Goal: Find contact information: Find contact information

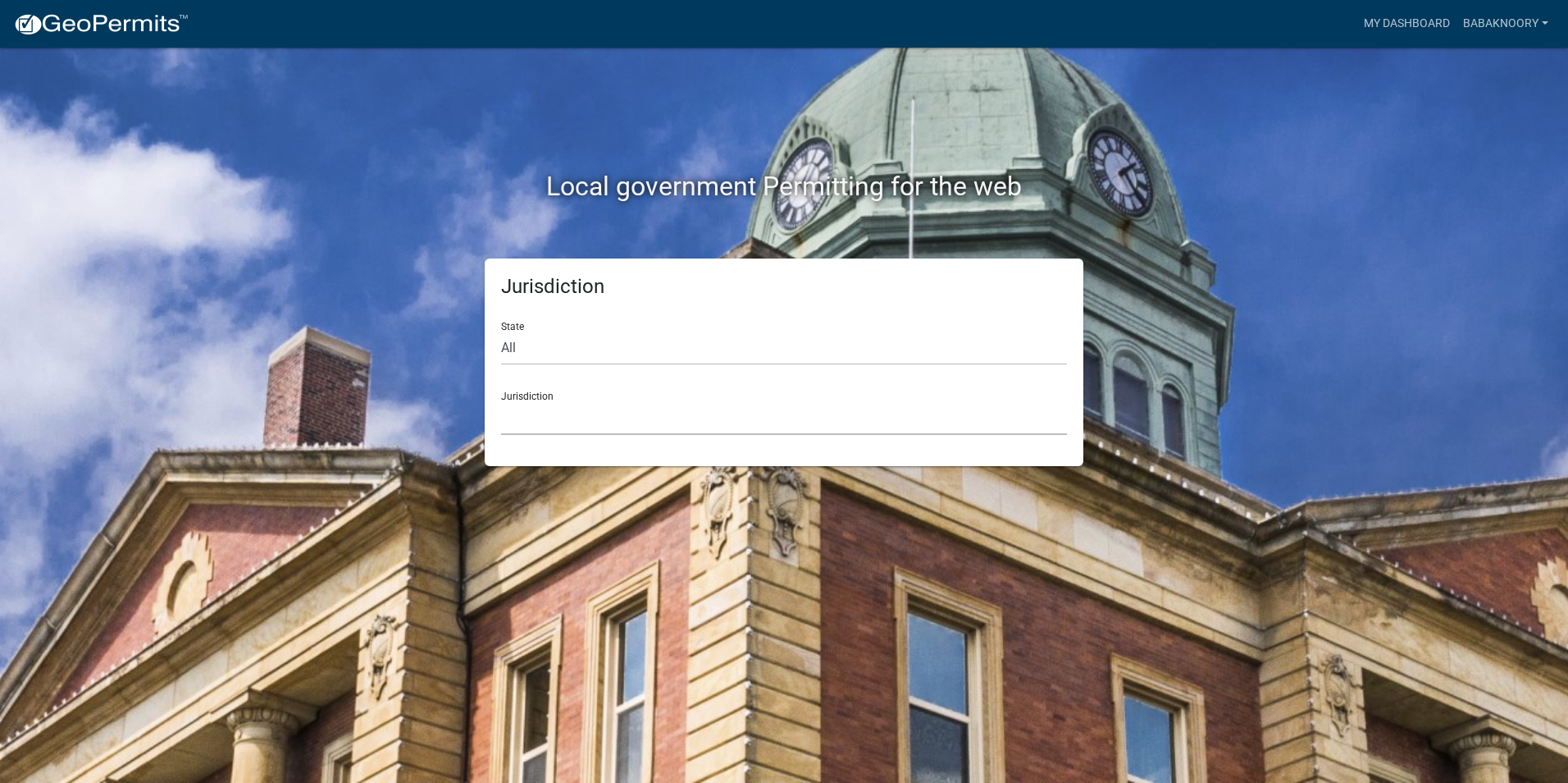
drag, startPoint x: 594, startPoint y: 404, endPoint x: 599, endPoint y: 415, distance: 12.1
click at [594, 404] on select "[GEOGRAPHIC_DATA], [US_STATE] [GEOGRAPHIC_DATA], [US_STATE][PERSON_NAME][GEOGRA…" at bounding box center [784, 418] width 566 height 34
click at [219, 228] on div "Local government Permitting for the web Jurisdiction State All [US_STATE] [US_S…" at bounding box center [784, 392] width 1568 height 783
click at [583, 426] on select "[GEOGRAPHIC_DATA], [US_STATE] [GEOGRAPHIC_DATA], [US_STATE][PERSON_NAME][GEOGRA…" at bounding box center [784, 418] width 566 height 34
drag, startPoint x: 370, startPoint y: 161, endPoint x: 372, endPoint y: 169, distance: 8.2
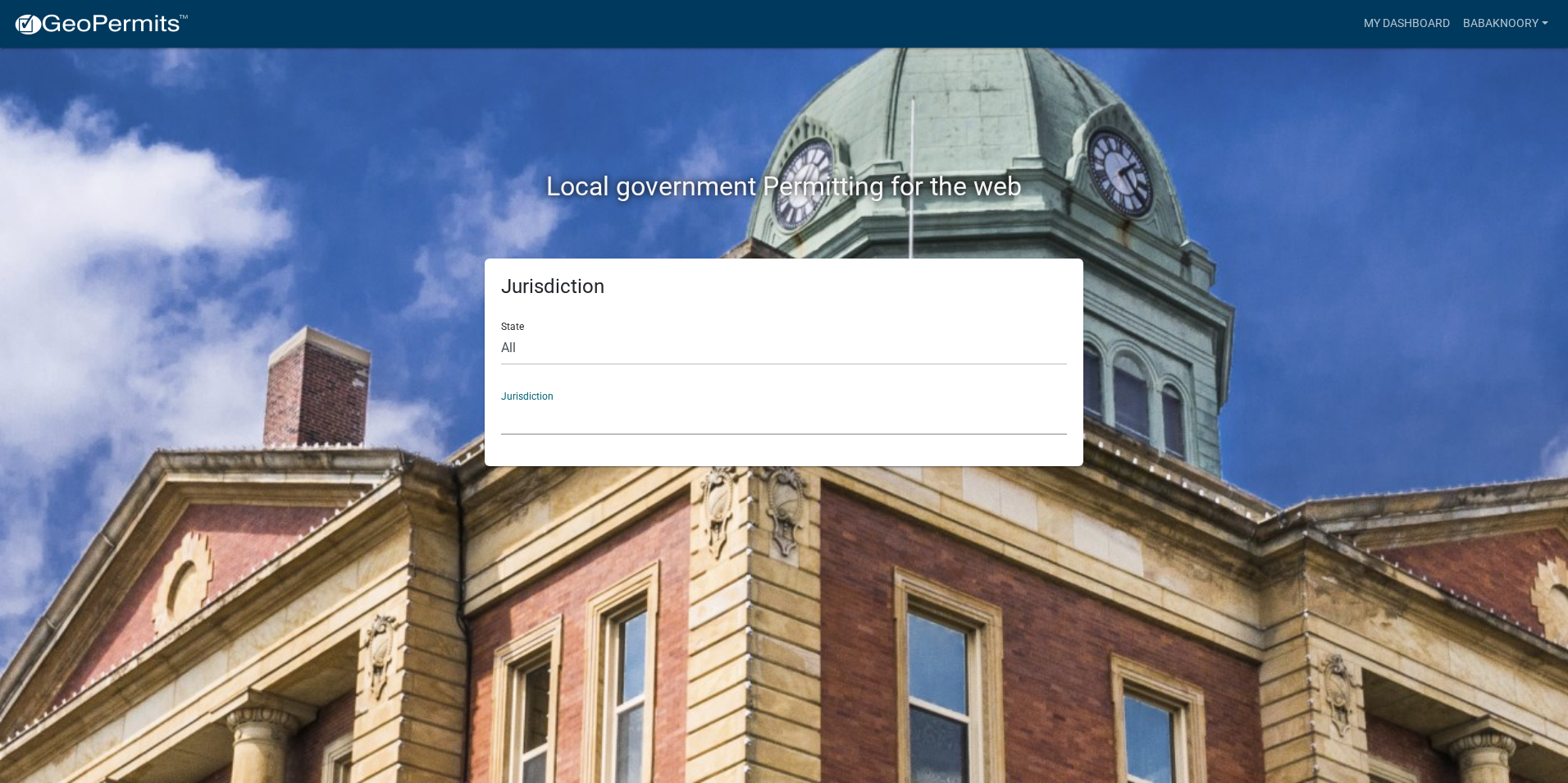
click at [370, 161] on div "Local government Permitting for the web" at bounding box center [784, 152] width 935 height 210
click at [579, 340] on select "All [US_STATE] [US_STATE] [US_STATE] [US_STATE] [US_STATE] [US_STATE] [US_STATE…" at bounding box center [784, 348] width 566 height 34
drag, startPoint x: 349, startPoint y: 456, endPoint x: 506, endPoint y: 449, distance: 157.2
click at [349, 456] on div "Jurisdiction State All [US_STATE] [US_STATE] [US_STATE] [US_STATE] [US_STATE] […" at bounding box center [784, 361] width 935 height 207
click at [660, 420] on select "[GEOGRAPHIC_DATA], [US_STATE] [GEOGRAPHIC_DATA], [US_STATE][PERSON_NAME][GEOGRA…" at bounding box center [784, 418] width 566 height 34
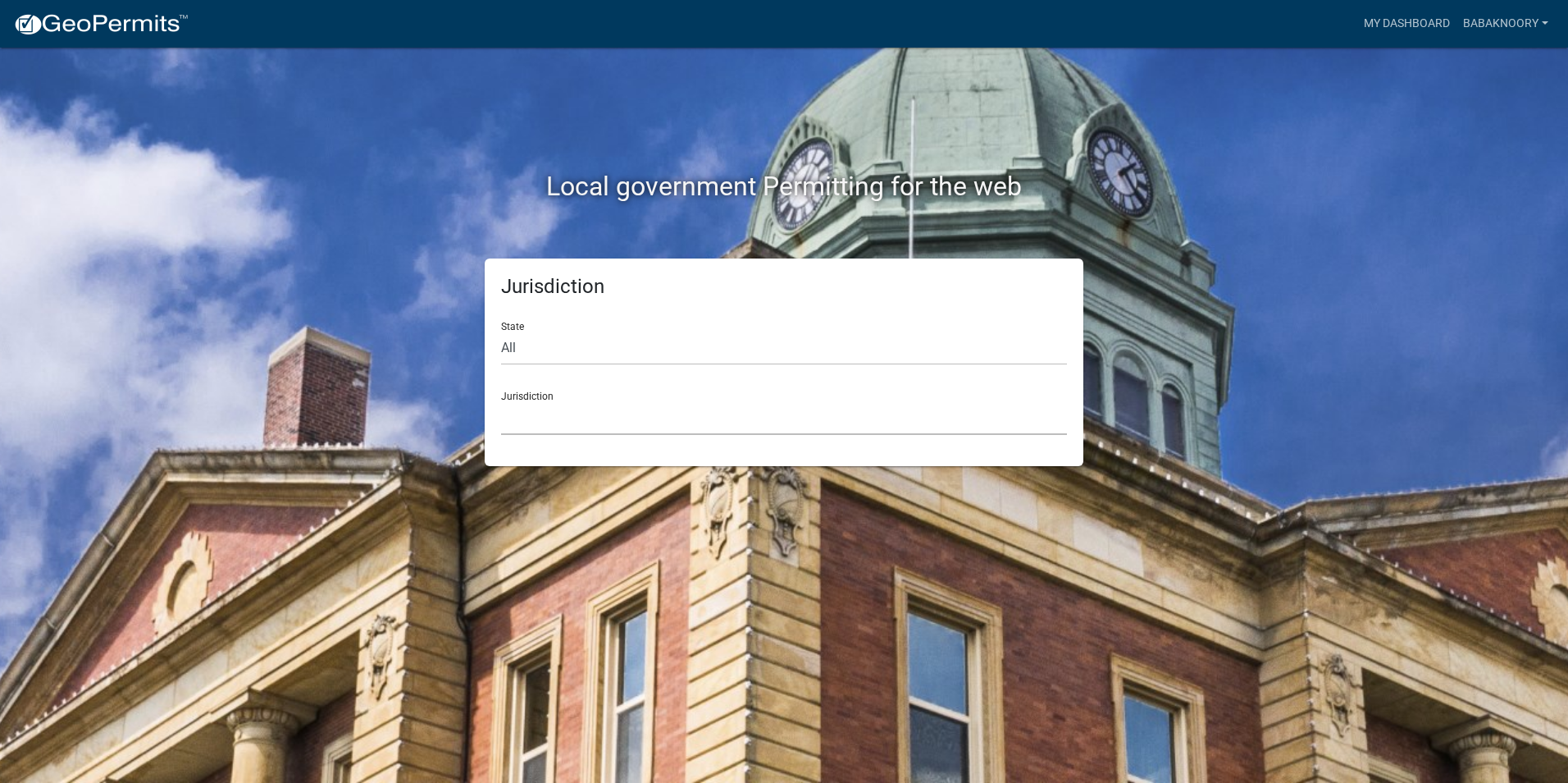
click at [673, 431] on select "[GEOGRAPHIC_DATA], [US_STATE] [GEOGRAPHIC_DATA], [US_STATE][PERSON_NAME][GEOGRA…" at bounding box center [784, 418] width 566 height 34
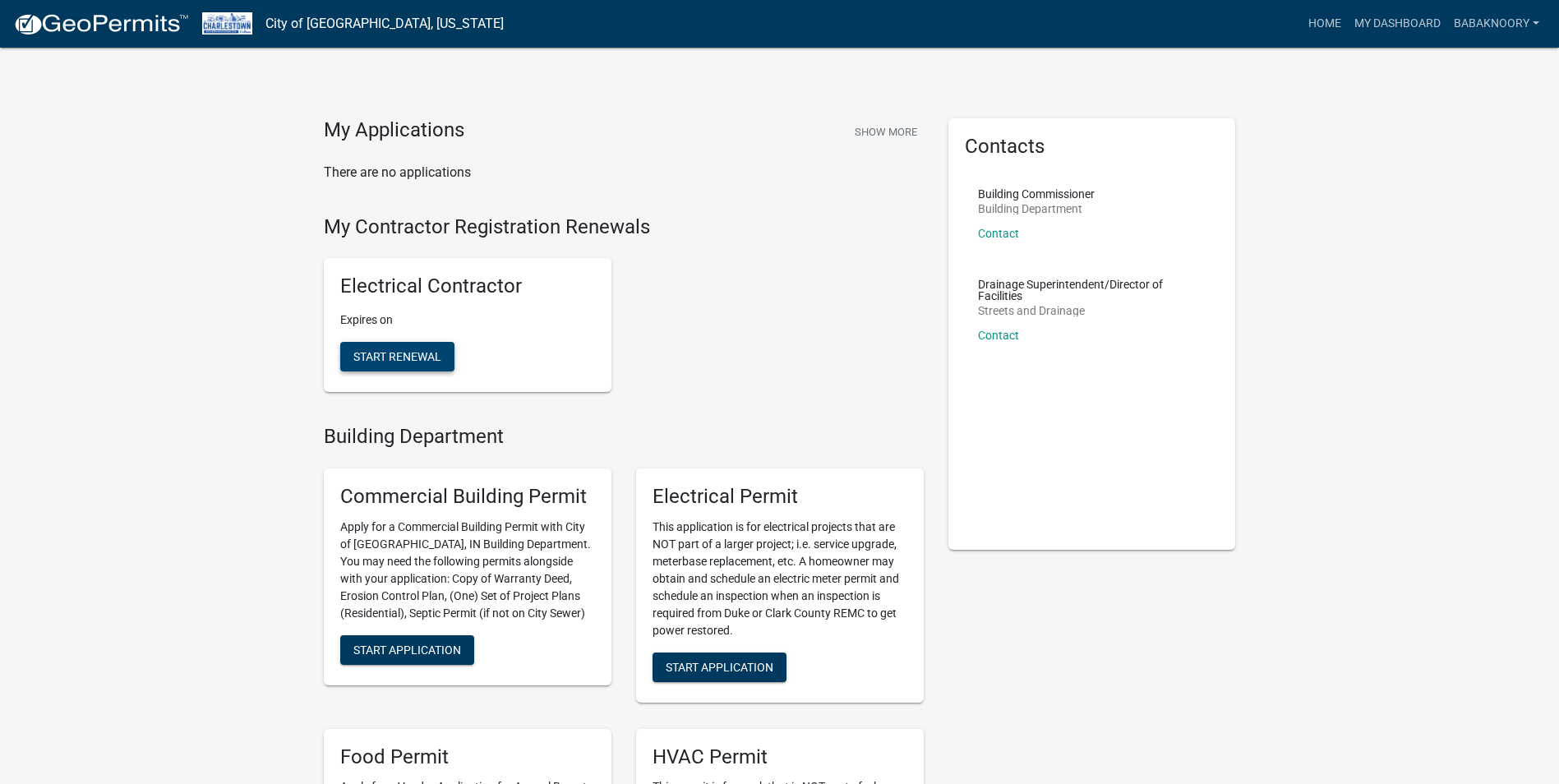
click at [415, 354] on span "Start Renewal" at bounding box center [397, 357] width 88 height 13
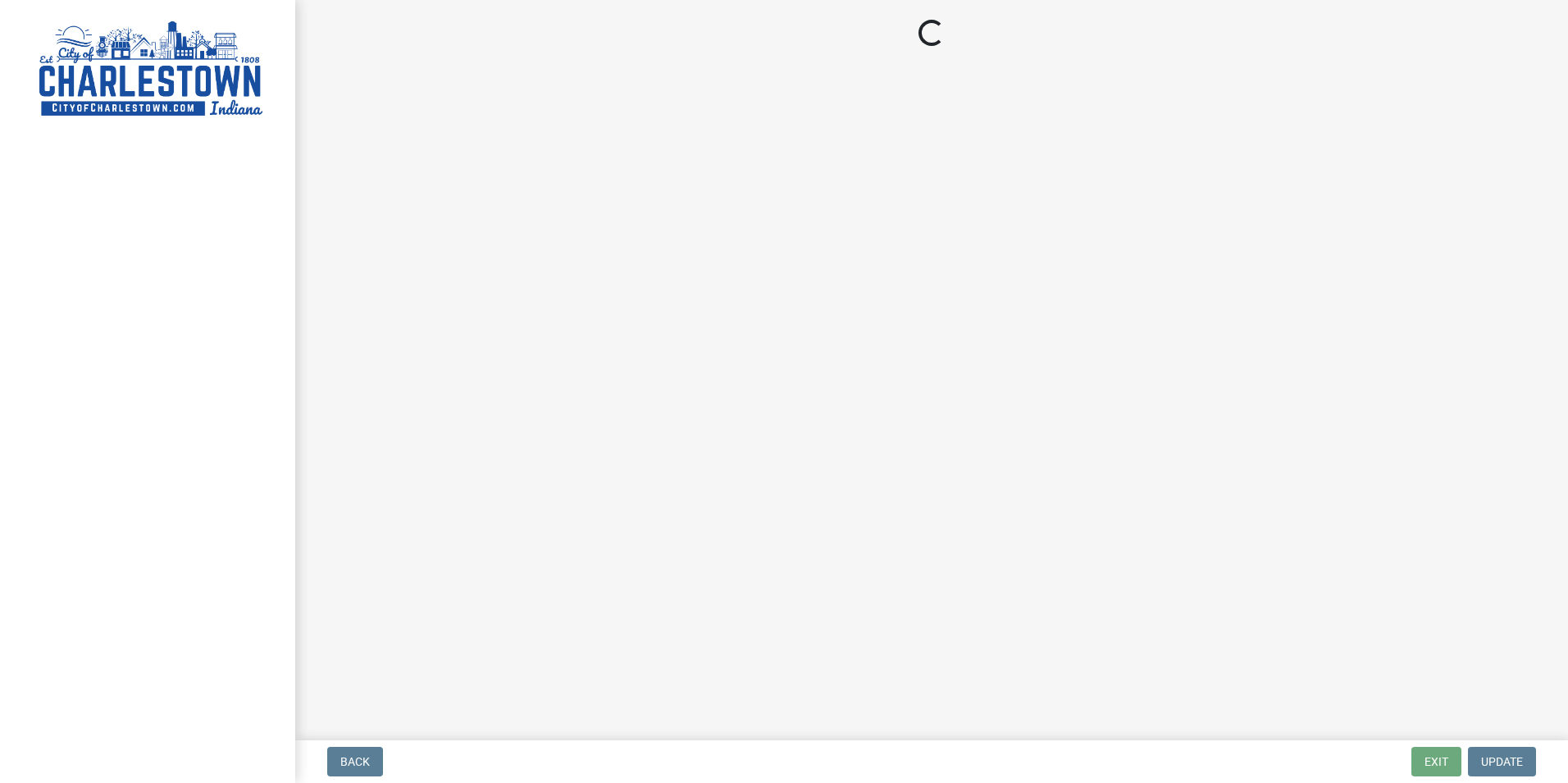
select select "TX"
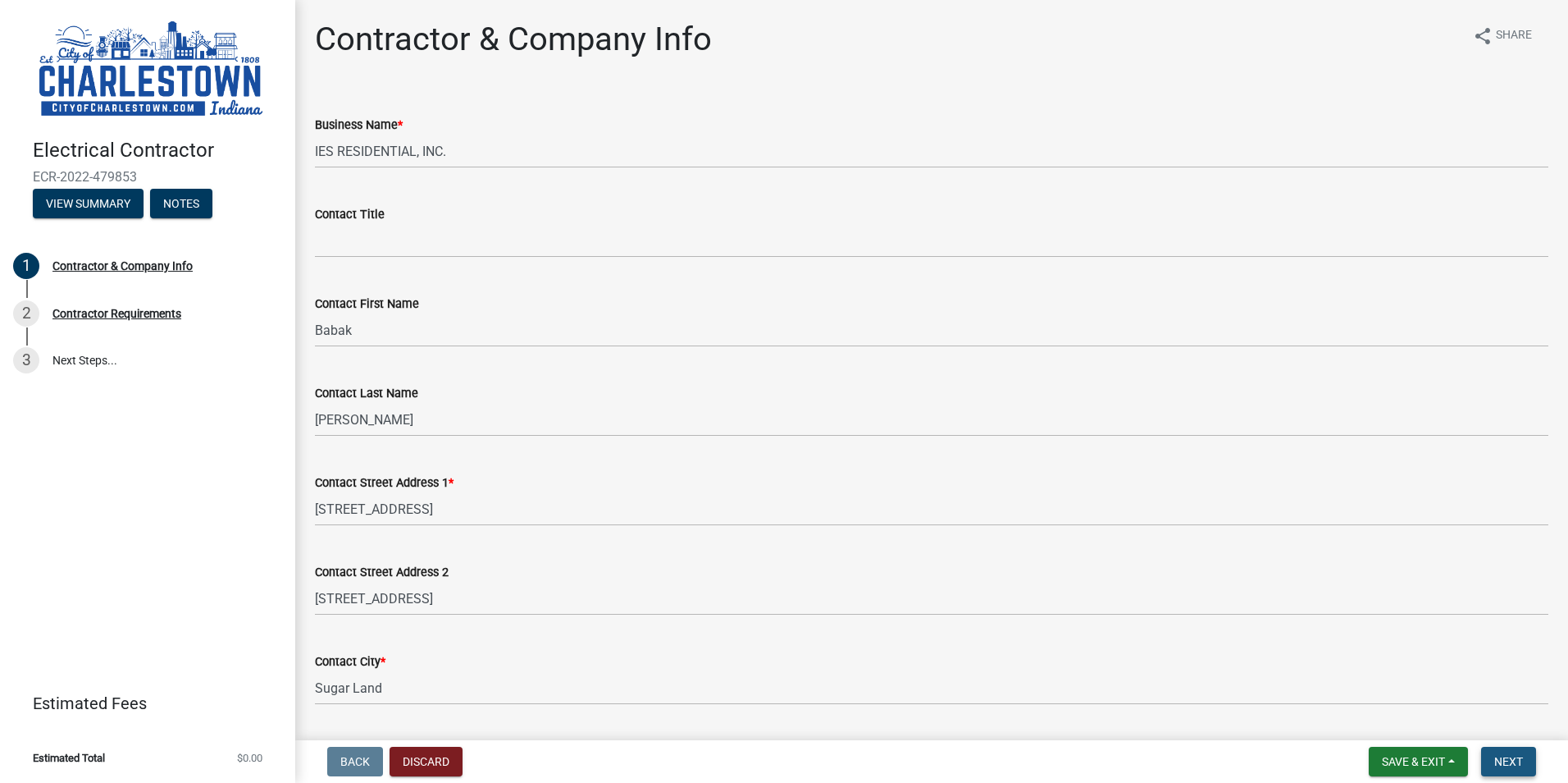
click at [1515, 763] on span "Next" at bounding box center [1508, 761] width 28 height 13
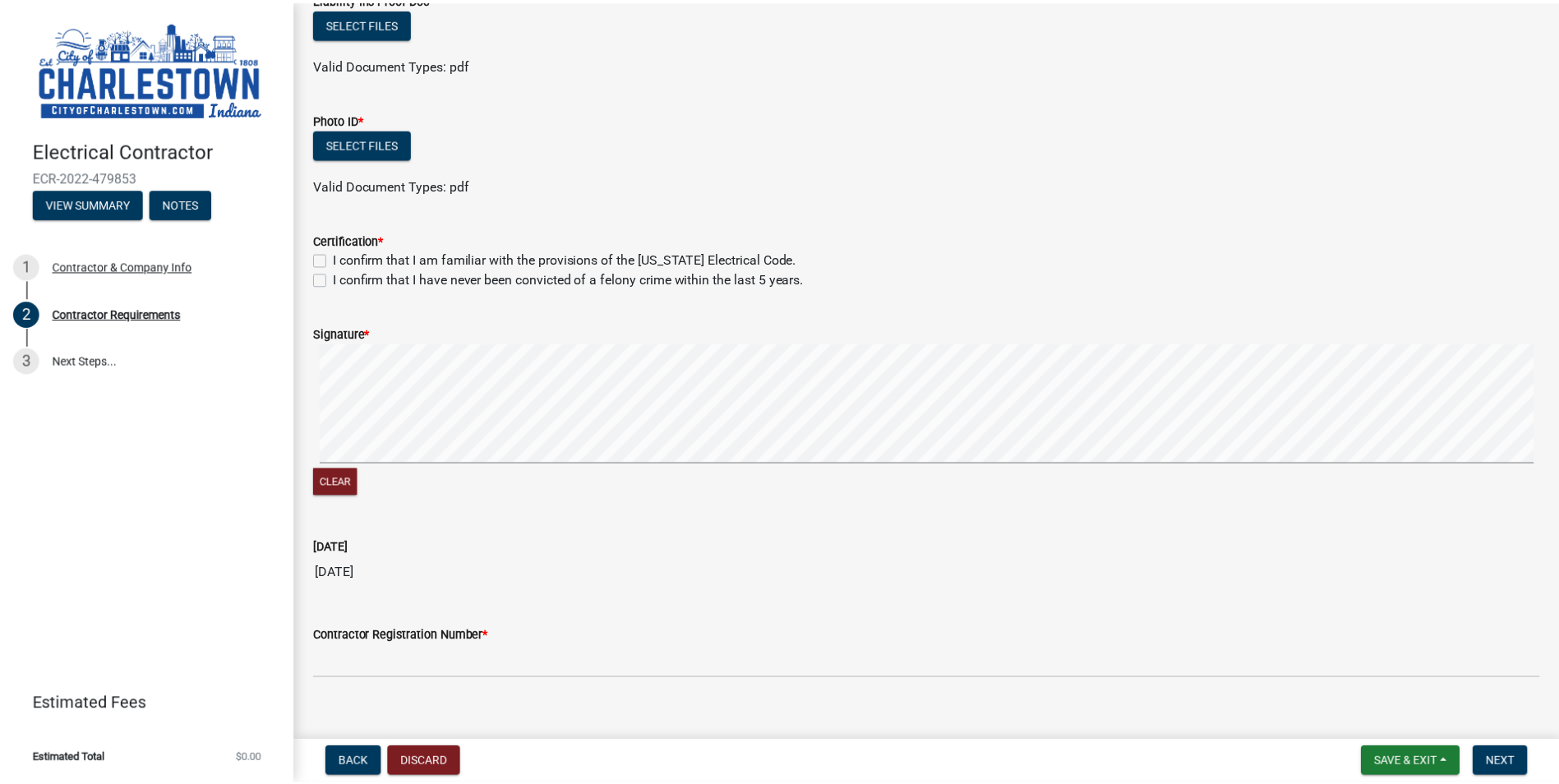
scroll to position [237, 0]
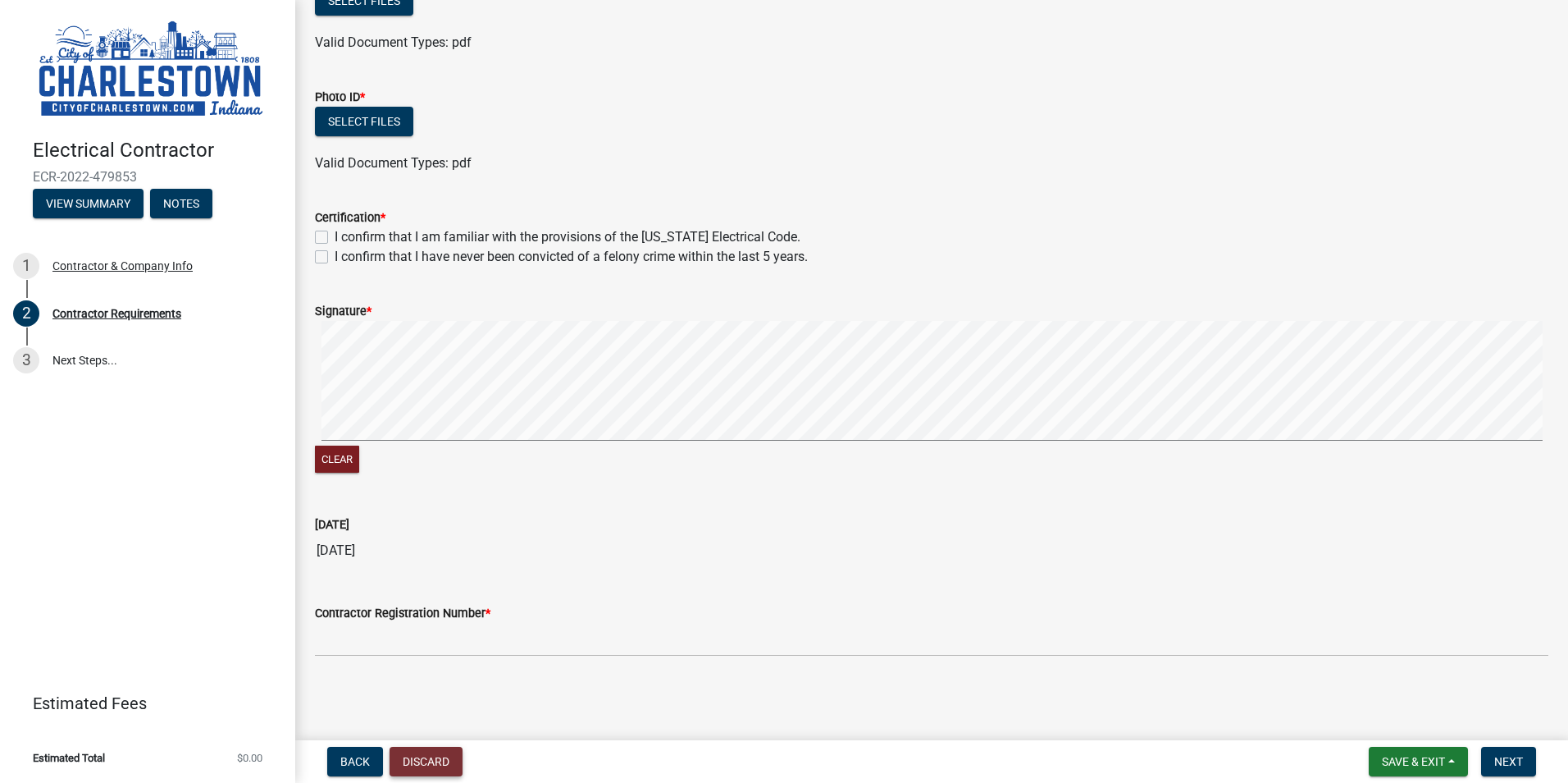
click at [426, 758] on button "Discard" at bounding box center [425, 760] width 73 height 29
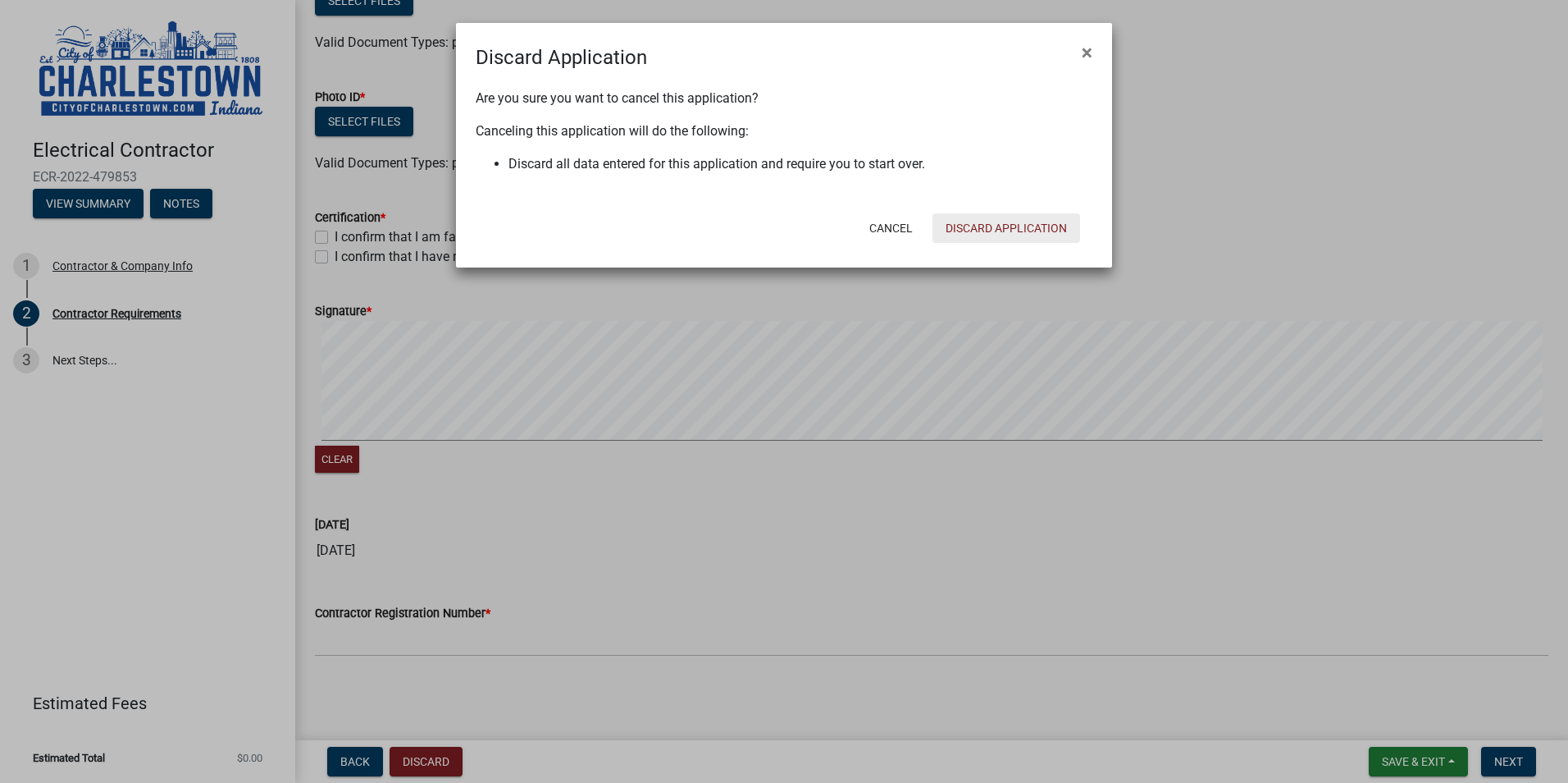
click at [1041, 228] on button "Discard Application" at bounding box center [1006, 228] width 147 height 29
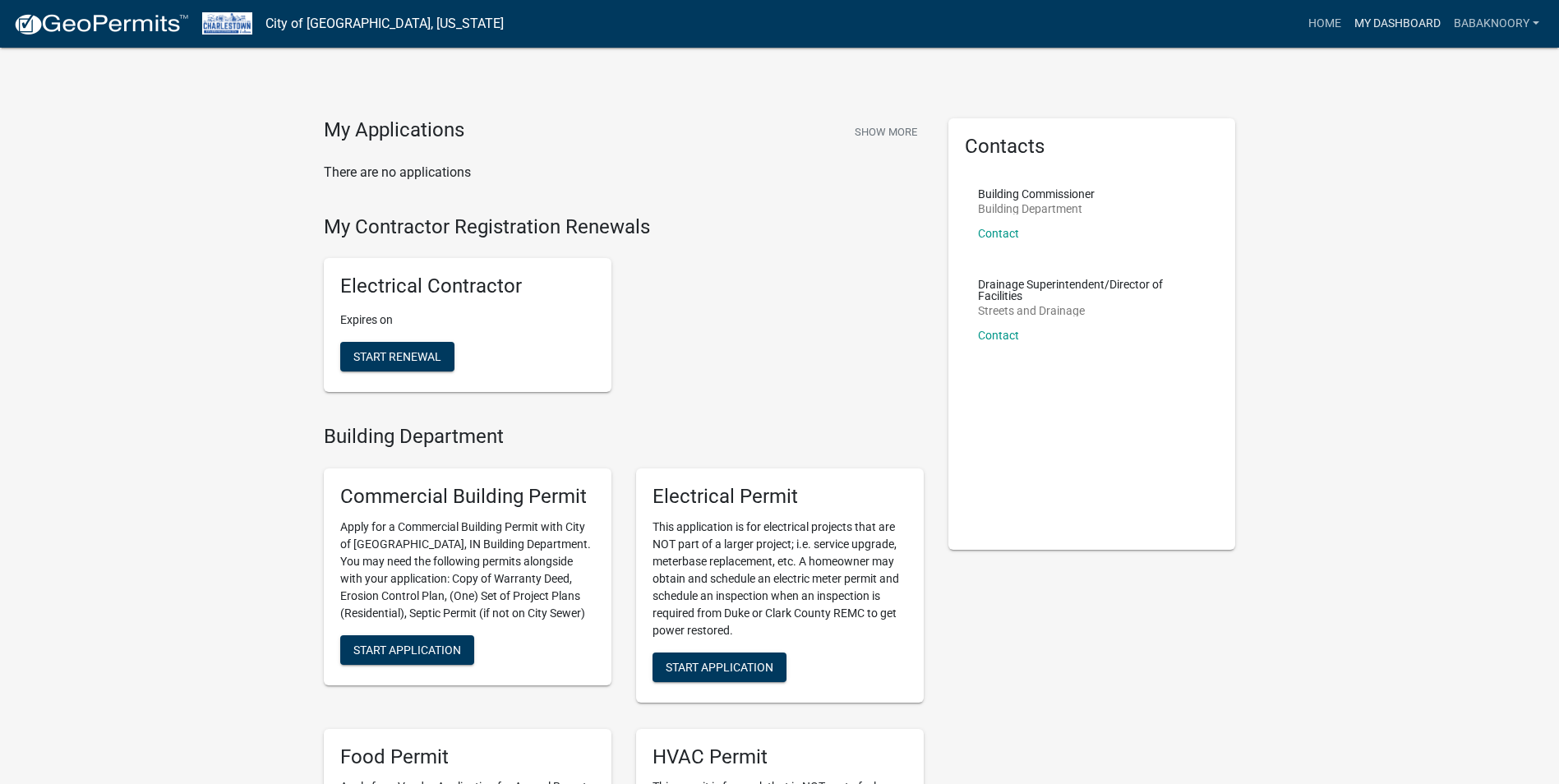
click at [1403, 22] on link "My Dashboard" at bounding box center [1397, 24] width 99 height 31
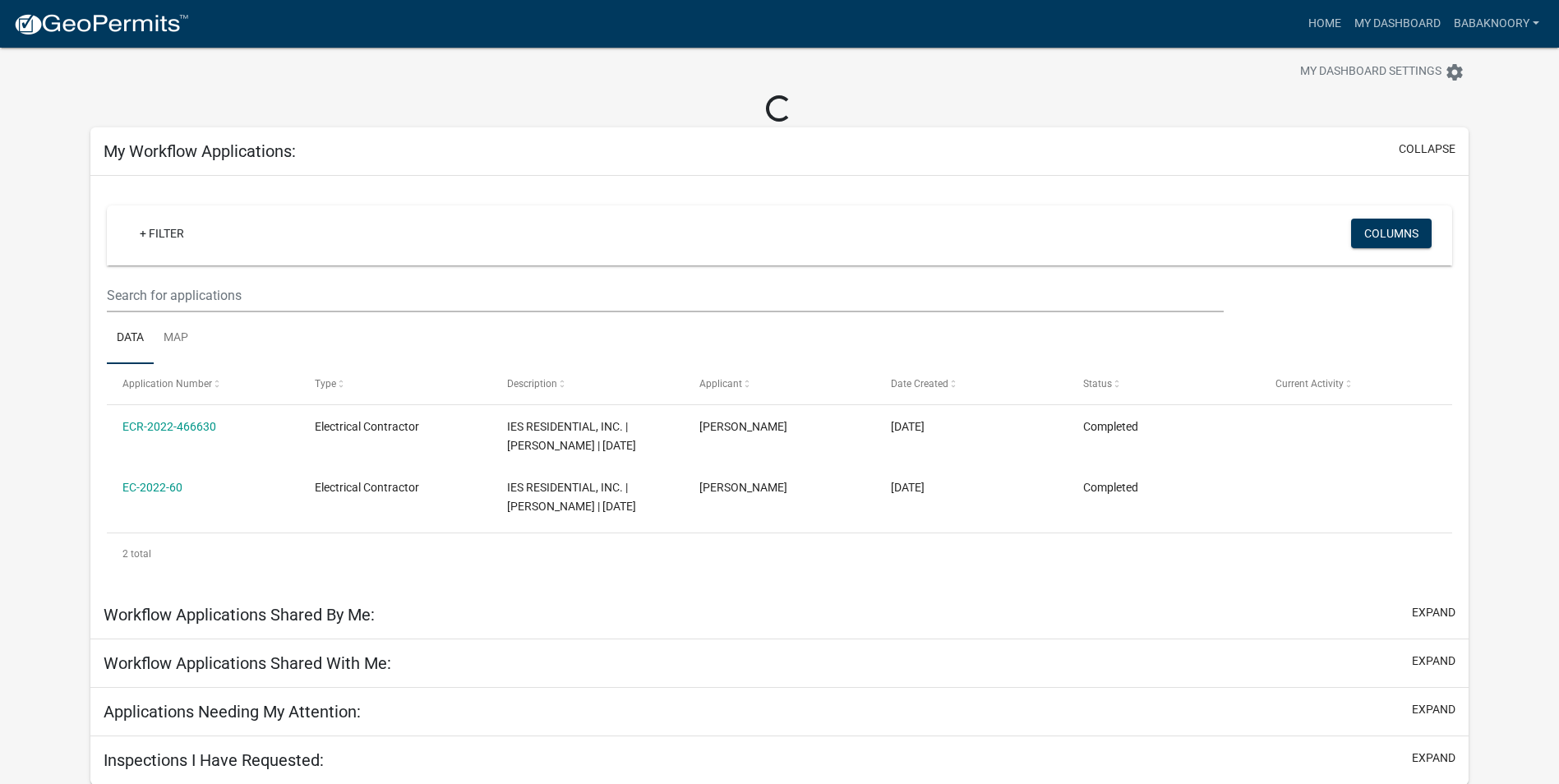
scroll to position [47, 0]
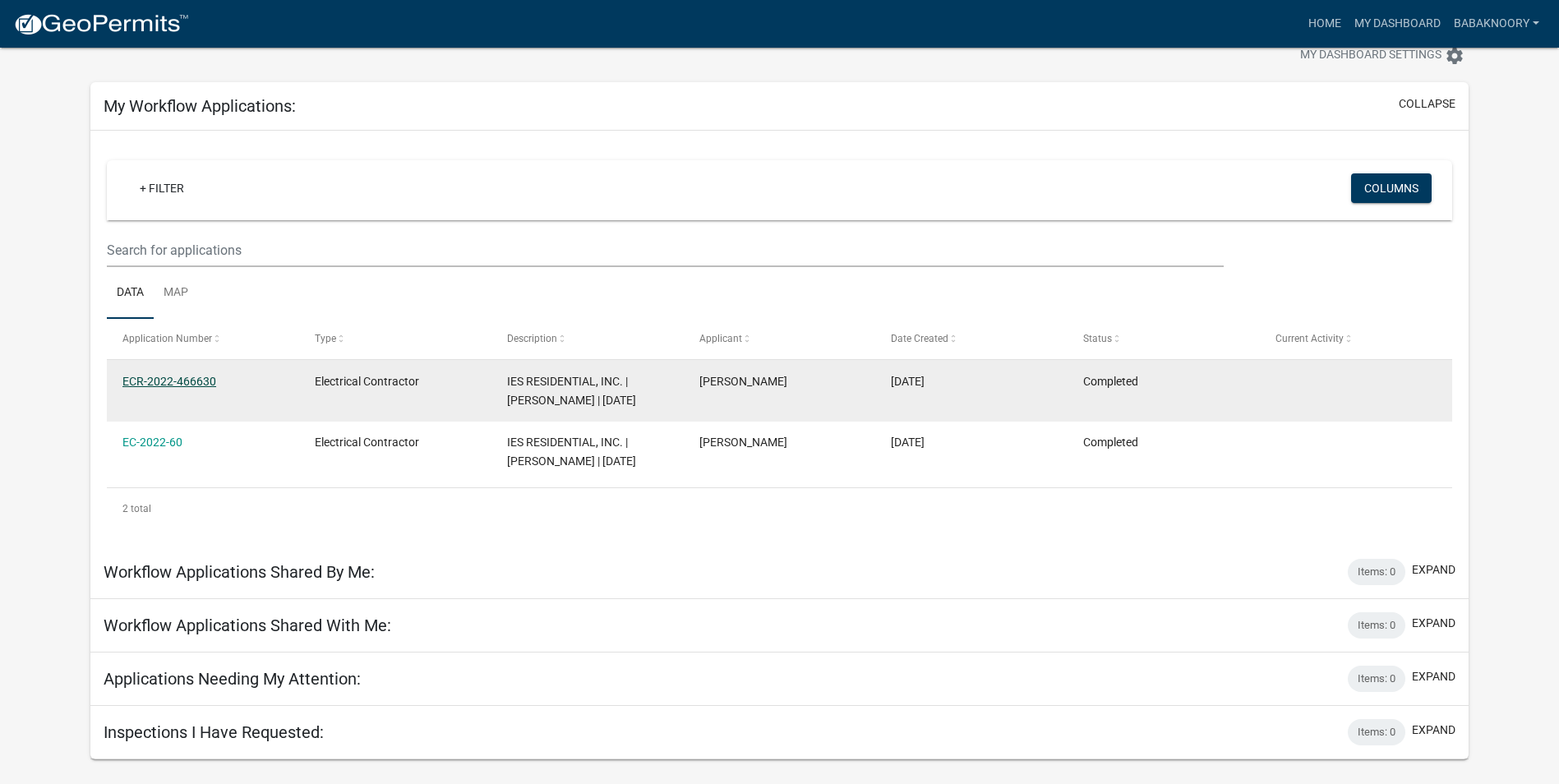
click at [142, 375] on link "ECR-2022-466630" at bounding box center [169, 382] width 94 height 13
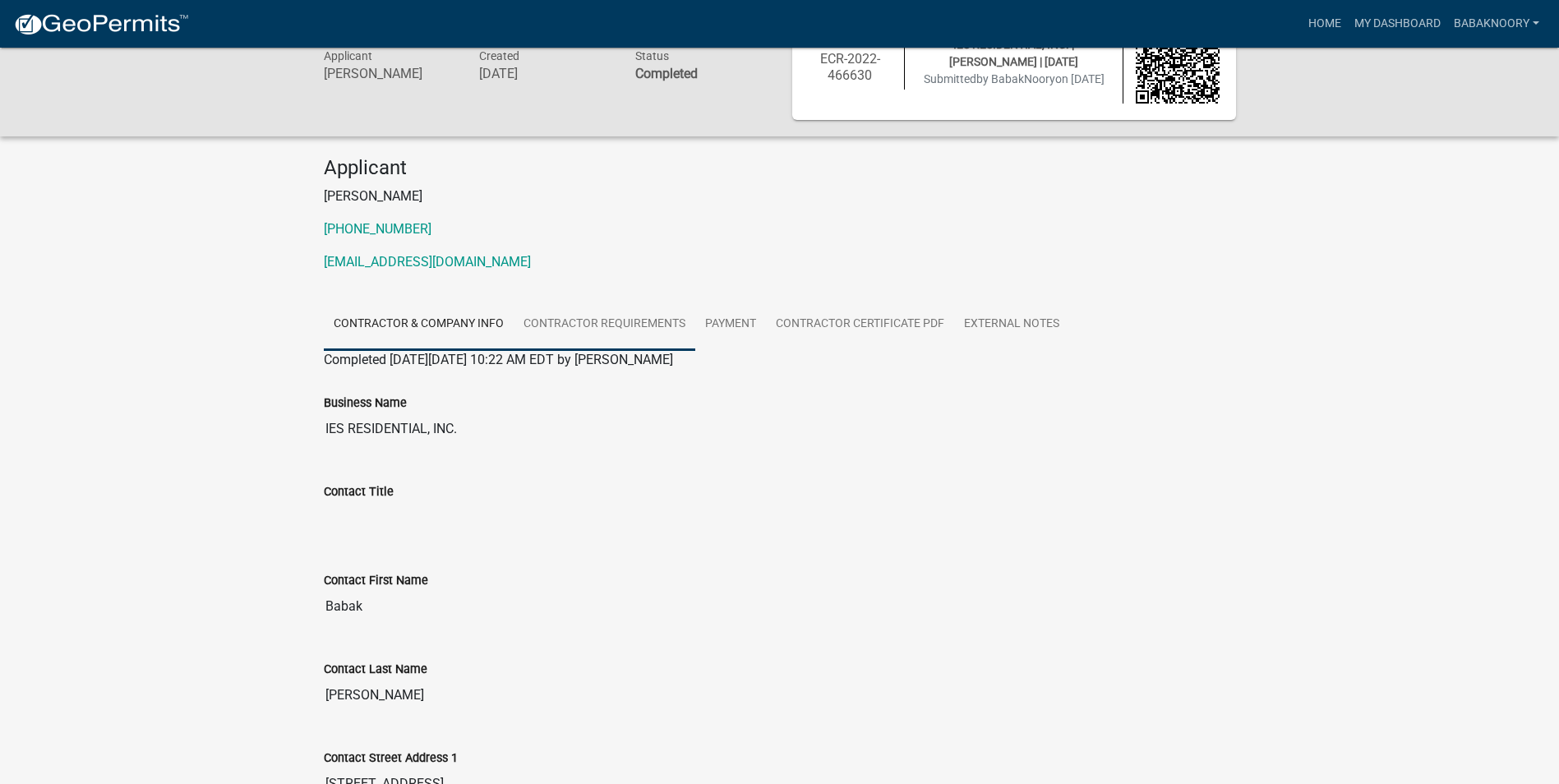
click at [581, 318] on link "Contractor Requirements" at bounding box center [604, 325] width 182 height 53
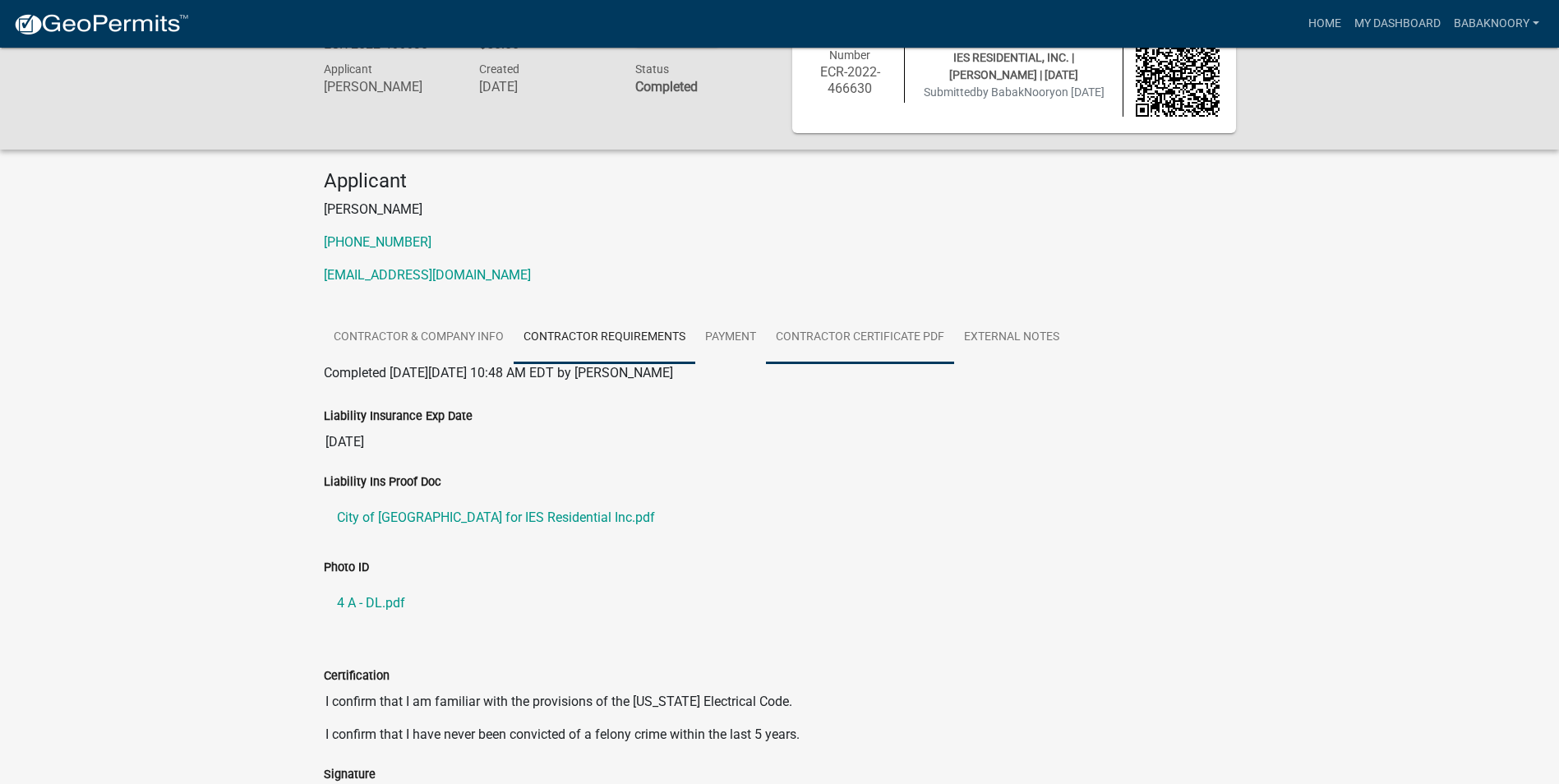
click at [887, 331] on link "Contractor Certificate PDF" at bounding box center [859, 338] width 188 height 53
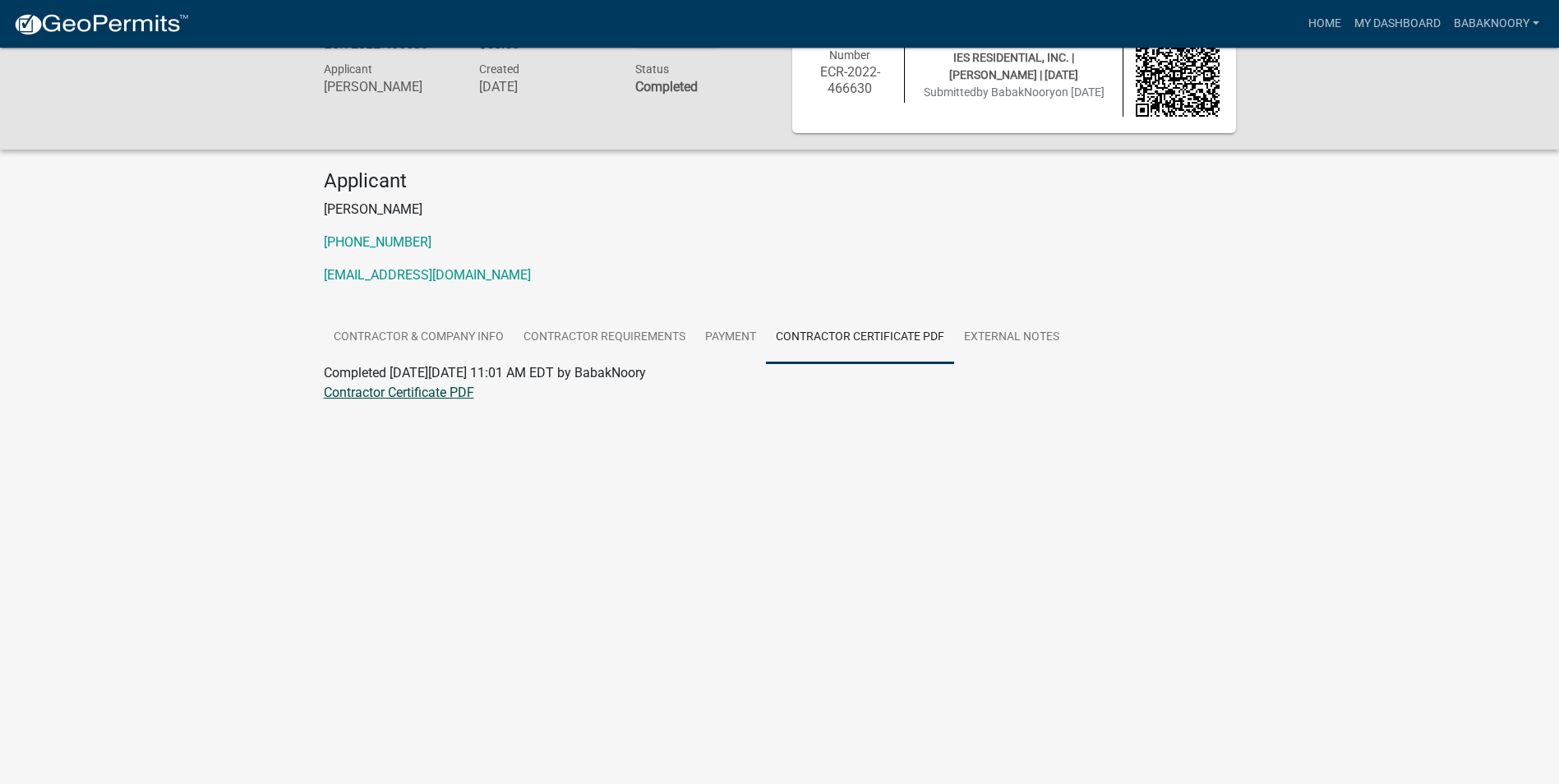
click at [419, 399] on link "Contractor Certificate PDF" at bounding box center [399, 392] width 151 height 15
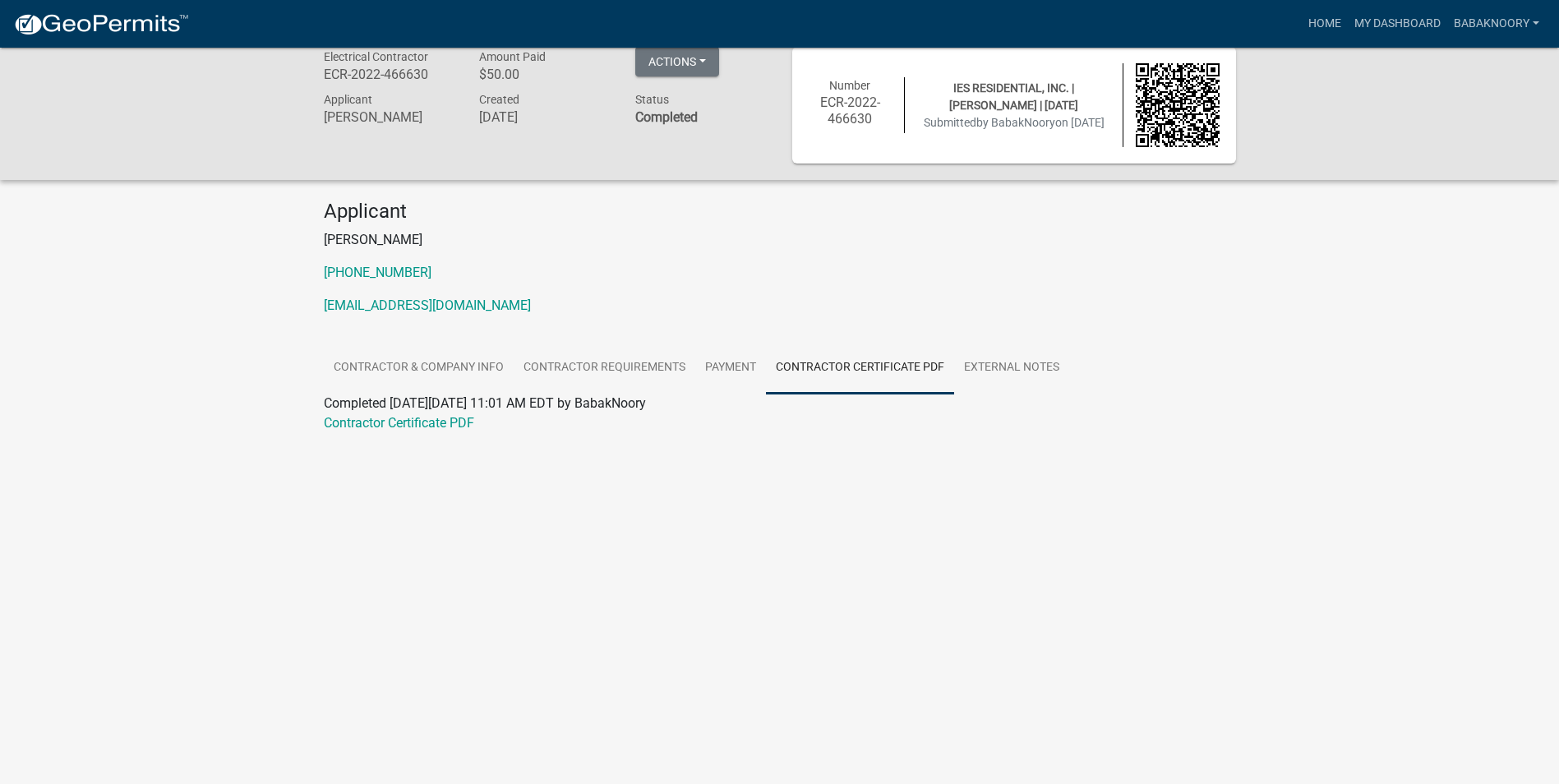
scroll to position [0, 0]
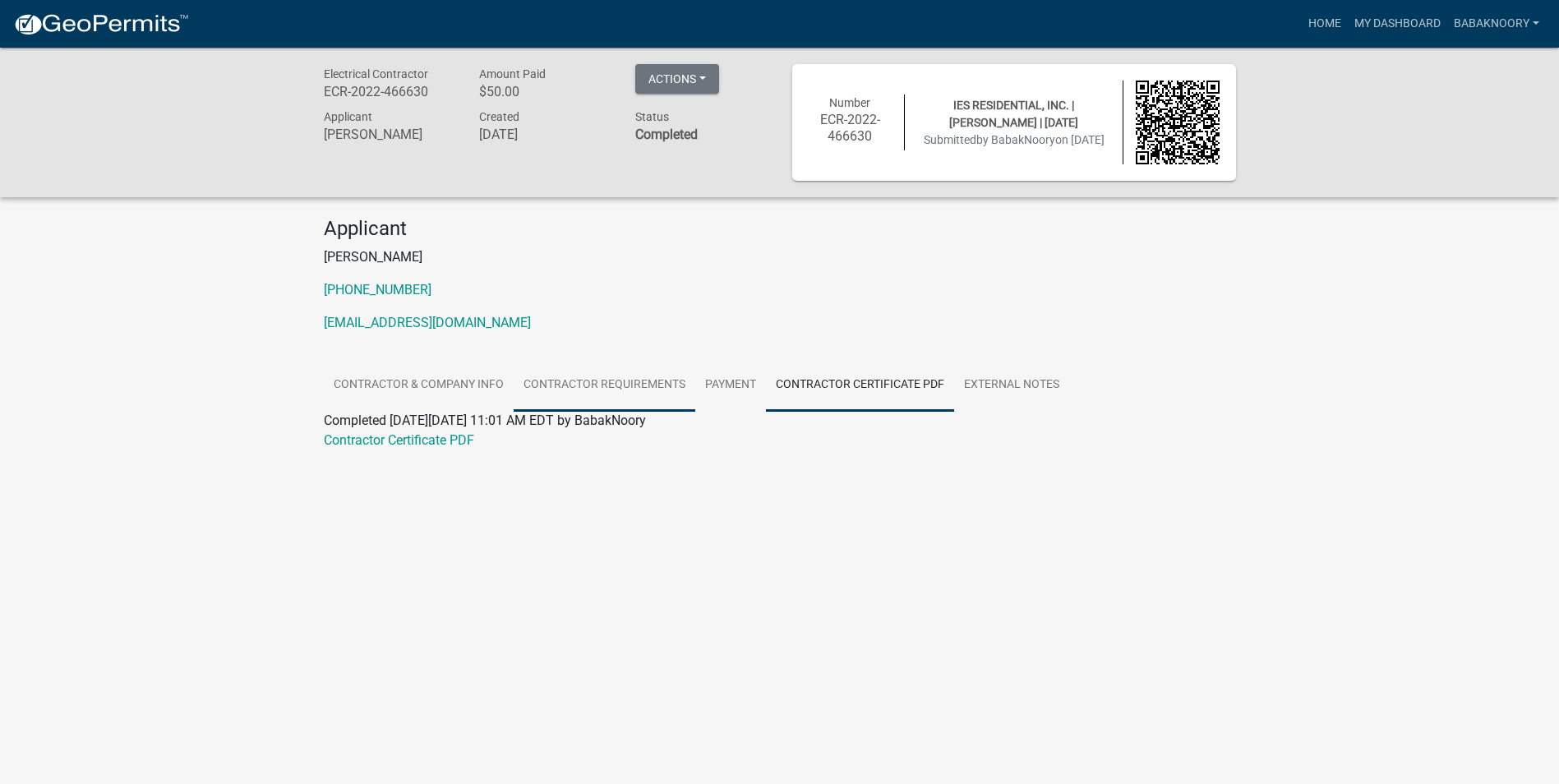
click at [580, 382] on link "Contractor Requirements" at bounding box center [604, 385] width 182 height 53
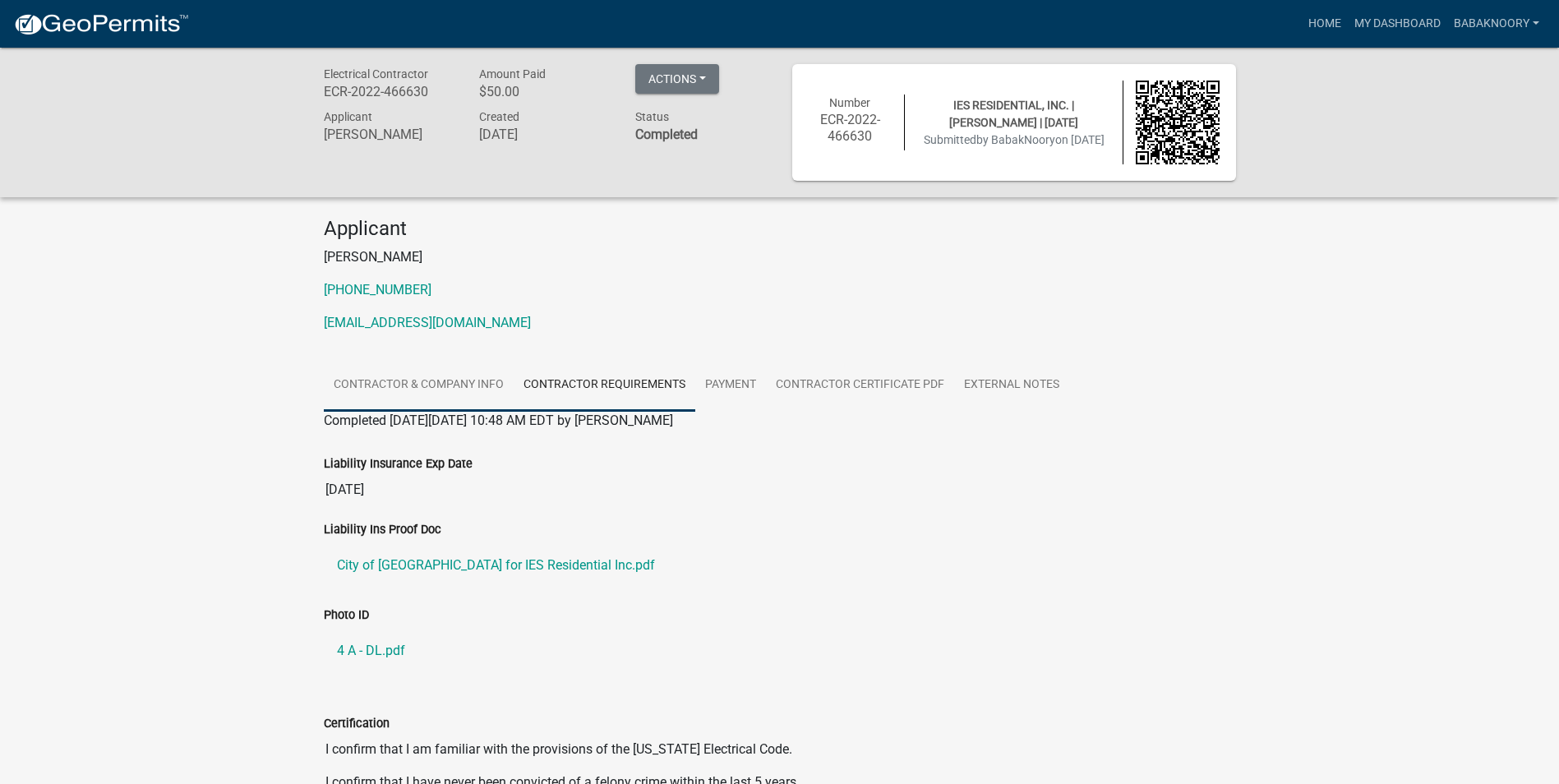
click at [439, 383] on link "Contractor & Company Info" at bounding box center [419, 385] width 189 height 53
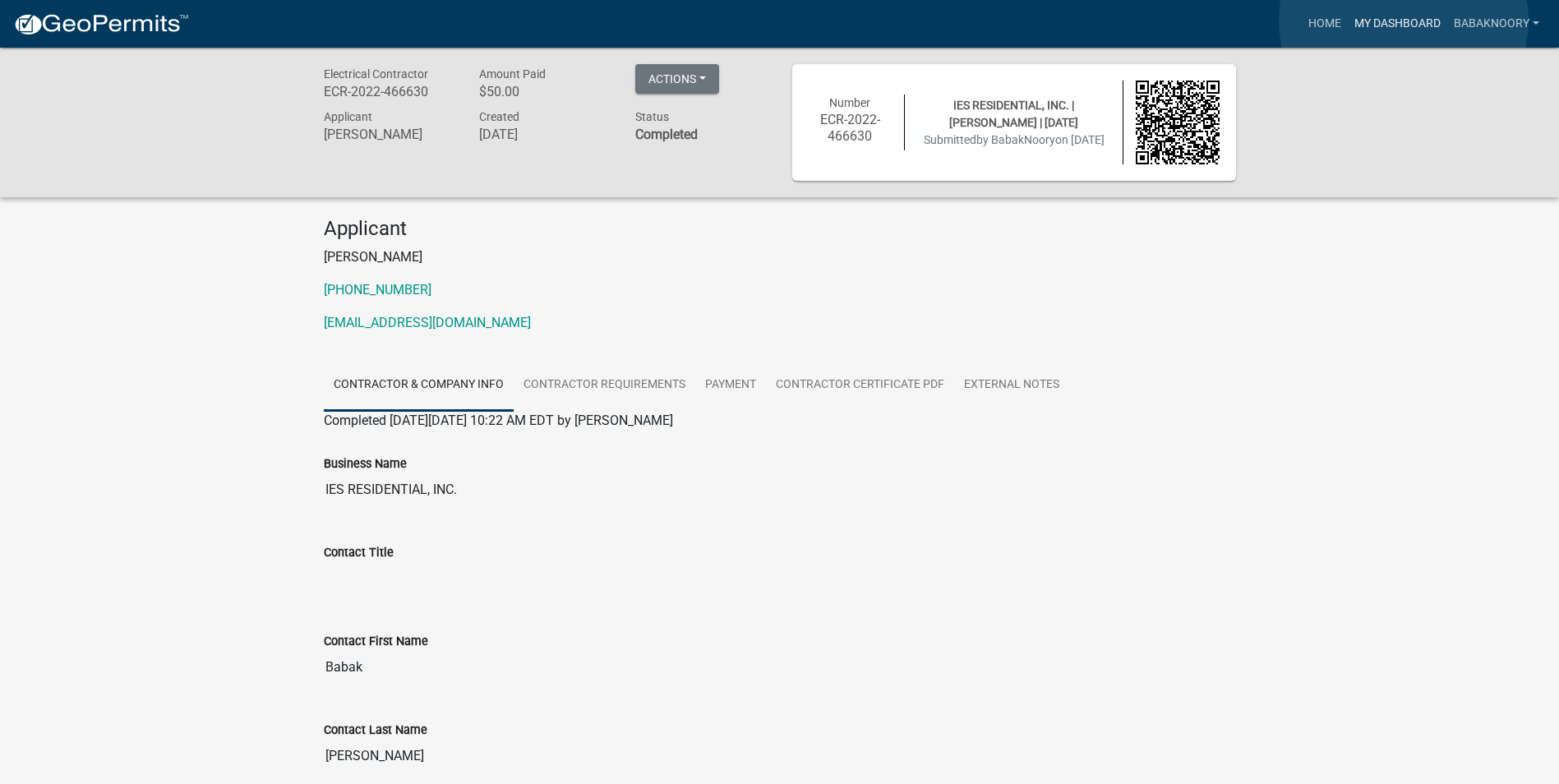
click at [1404, 21] on link "My Dashboard" at bounding box center [1397, 24] width 99 height 31
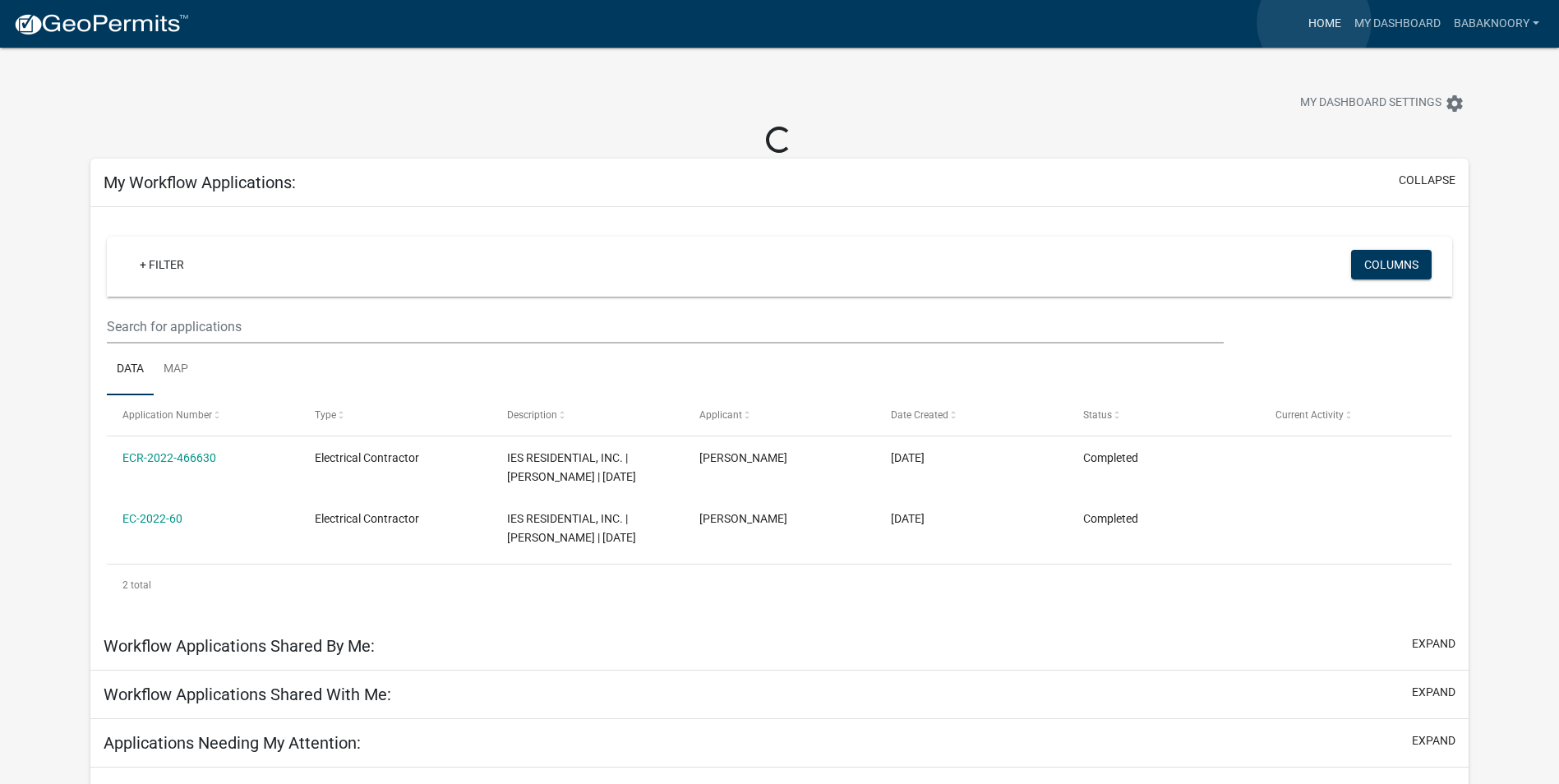
click at [1314, 22] on link "Home" at bounding box center [1324, 24] width 46 height 31
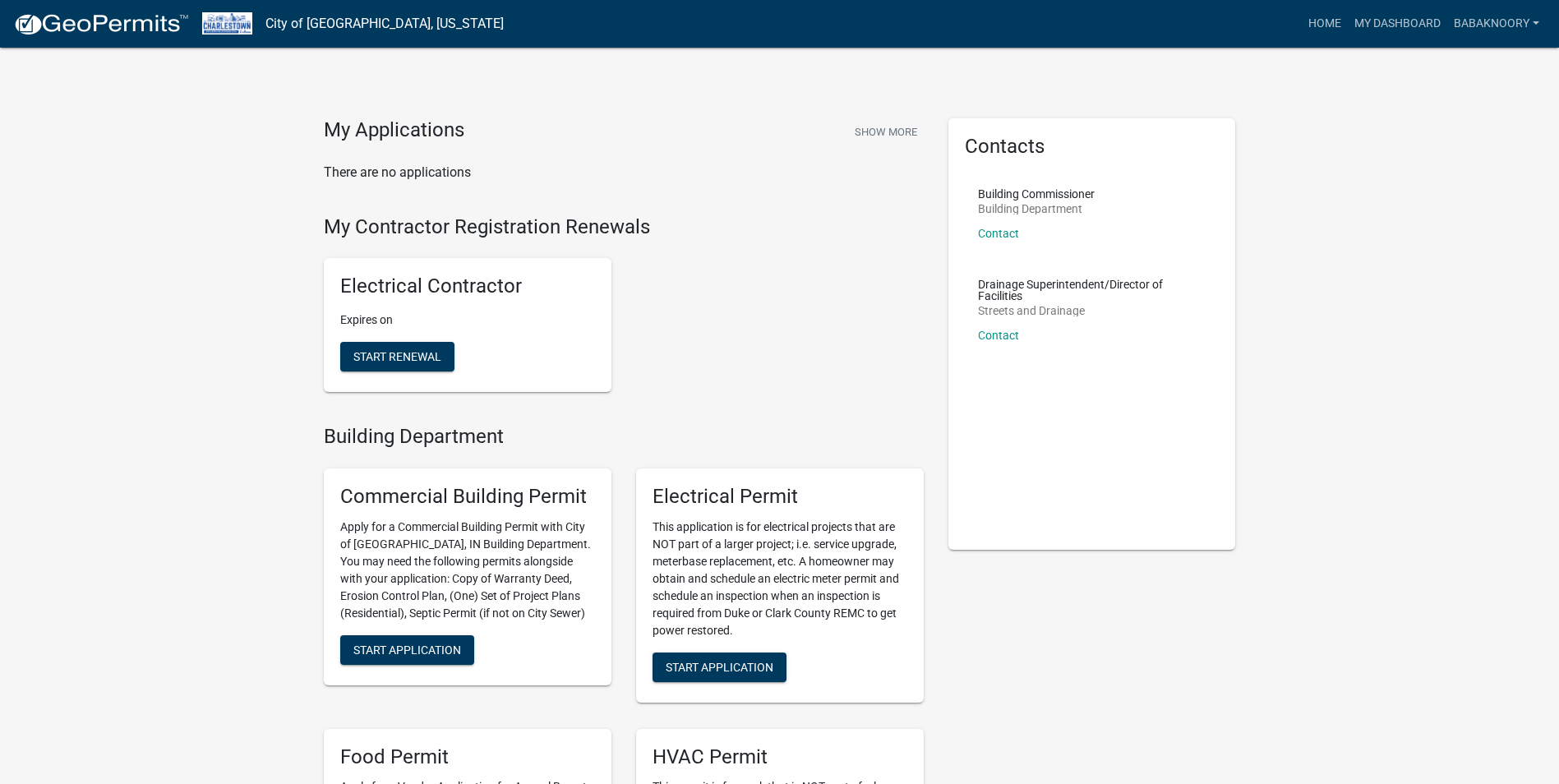
click at [988, 239] on div "Building Commissioner Building Department Contact" at bounding box center [1035, 221] width 116 height 64
click at [989, 236] on link "Contact" at bounding box center [997, 233] width 41 height 13
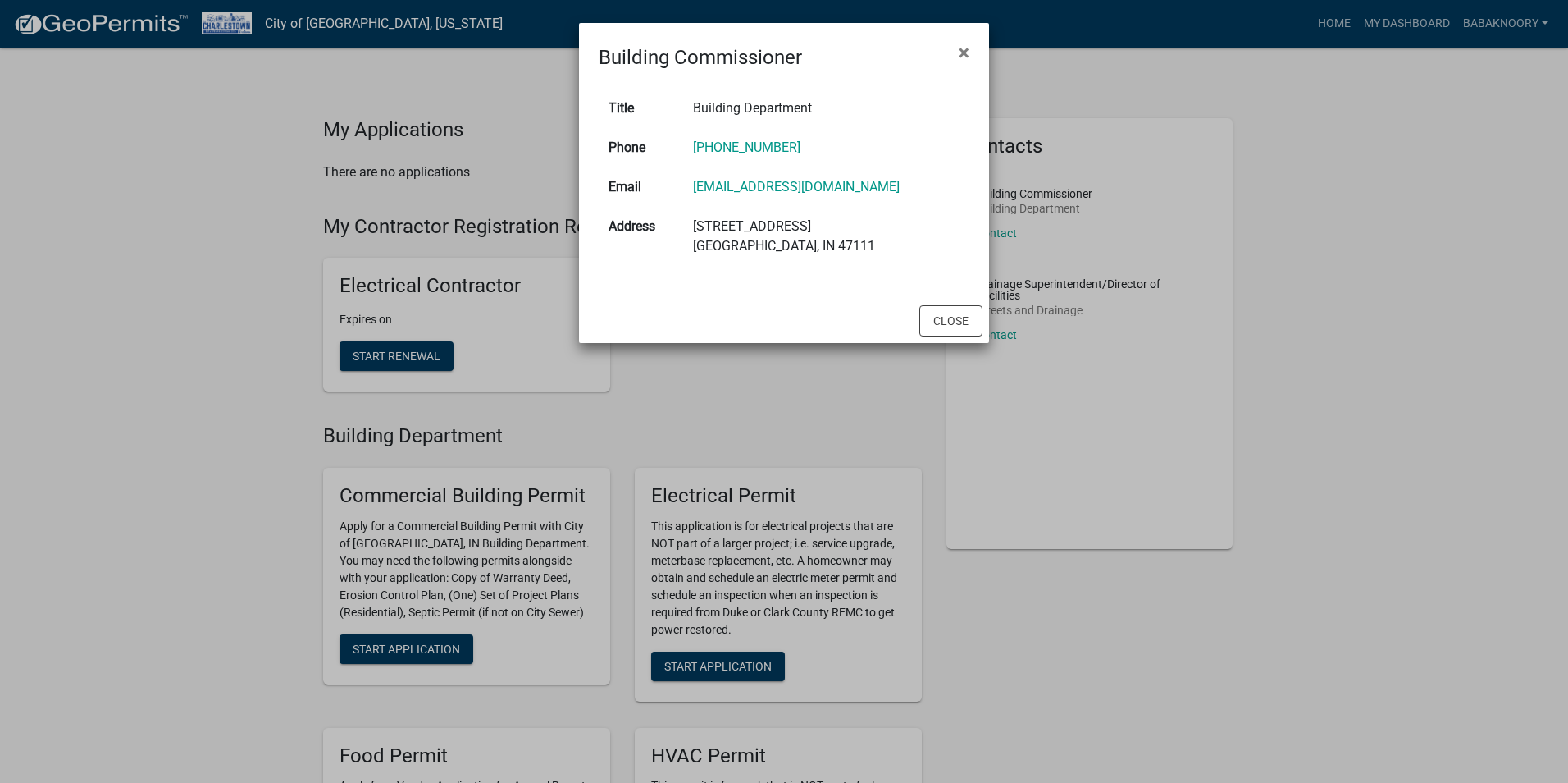
drag, startPoint x: 919, startPoint y: 186, endPoint x: 680, endPoint y: 189, distance: 239.0
click at [680, 189] on tr "Email tonyjackson@cityofcharlestown.com" at bounding box center [784, 187] width 370 height 40
copy tr "tonyjackson@cityofcharlestown.com"
click at [963, 46] on span "×" at bounding box center [963, 52] width 10 height 23
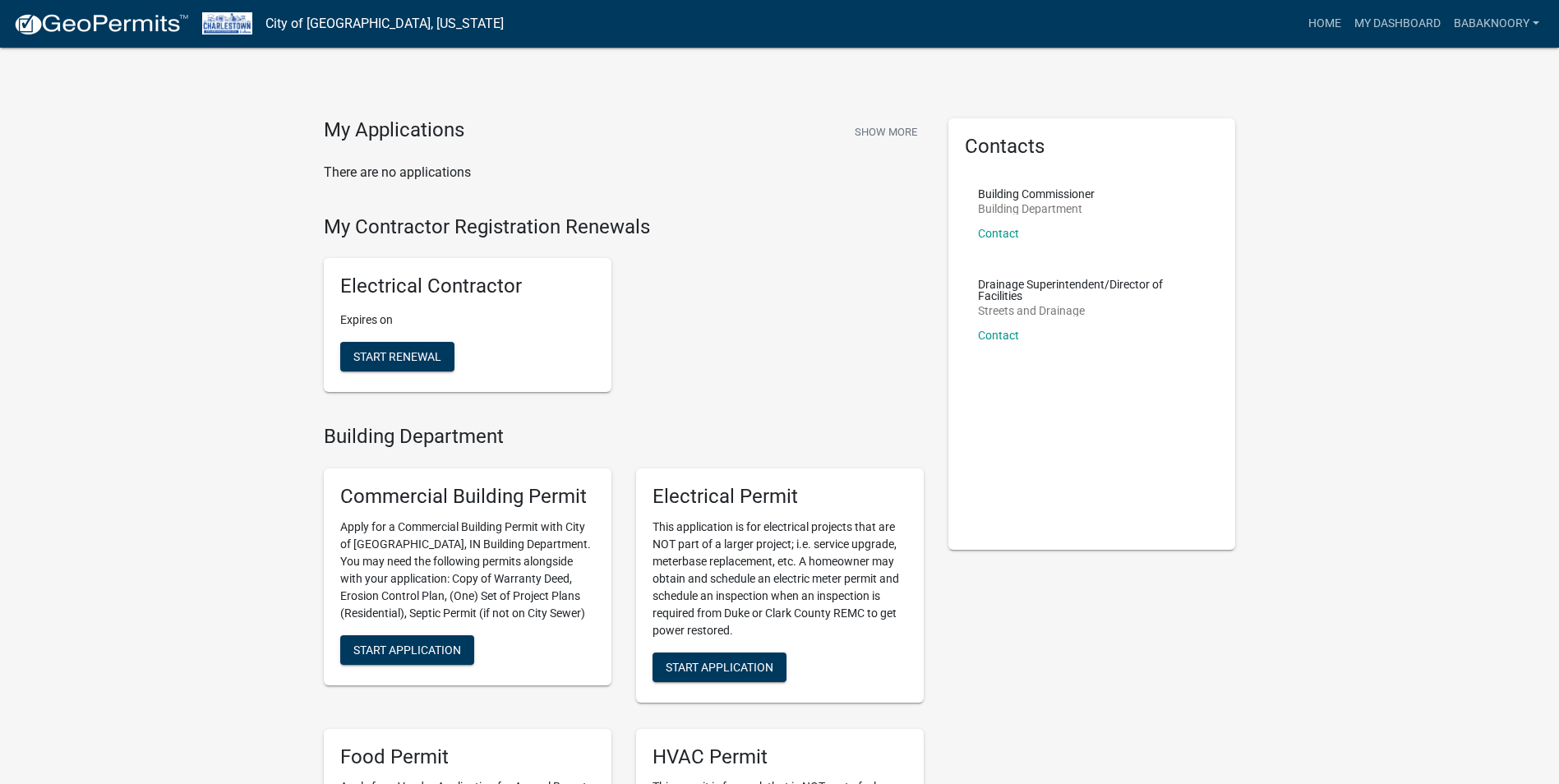
click at [765, 422] on div "My Contractor Registration Renewals Electrical Contractor Expires on Start Rene…" at bounding box center [623, 320] width 624 height 210
click at [1404, 13] on link "My Dashboard" at bounding box center [1397, 24] width 99 height 31
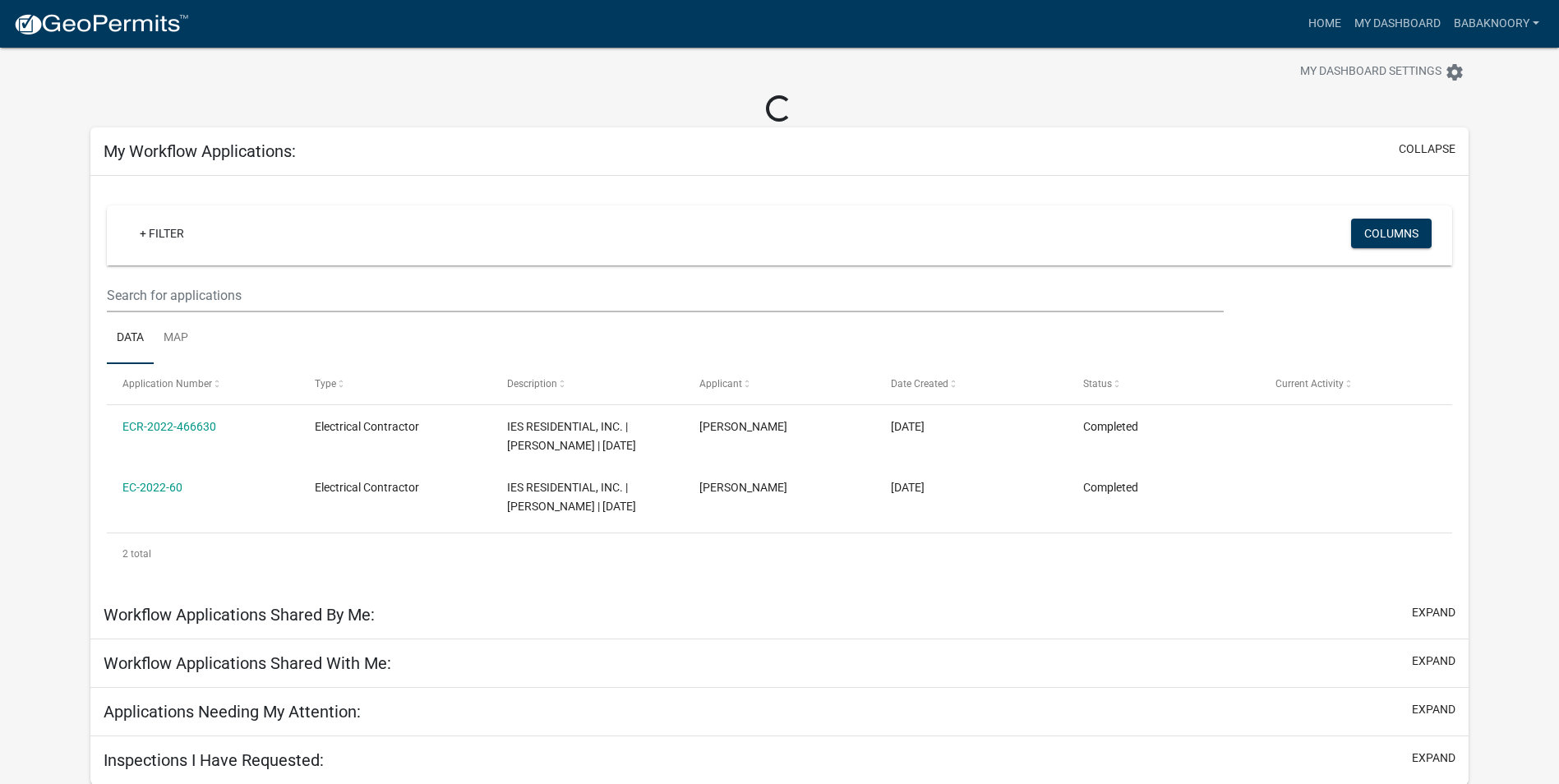
scroll to position [47, 0]
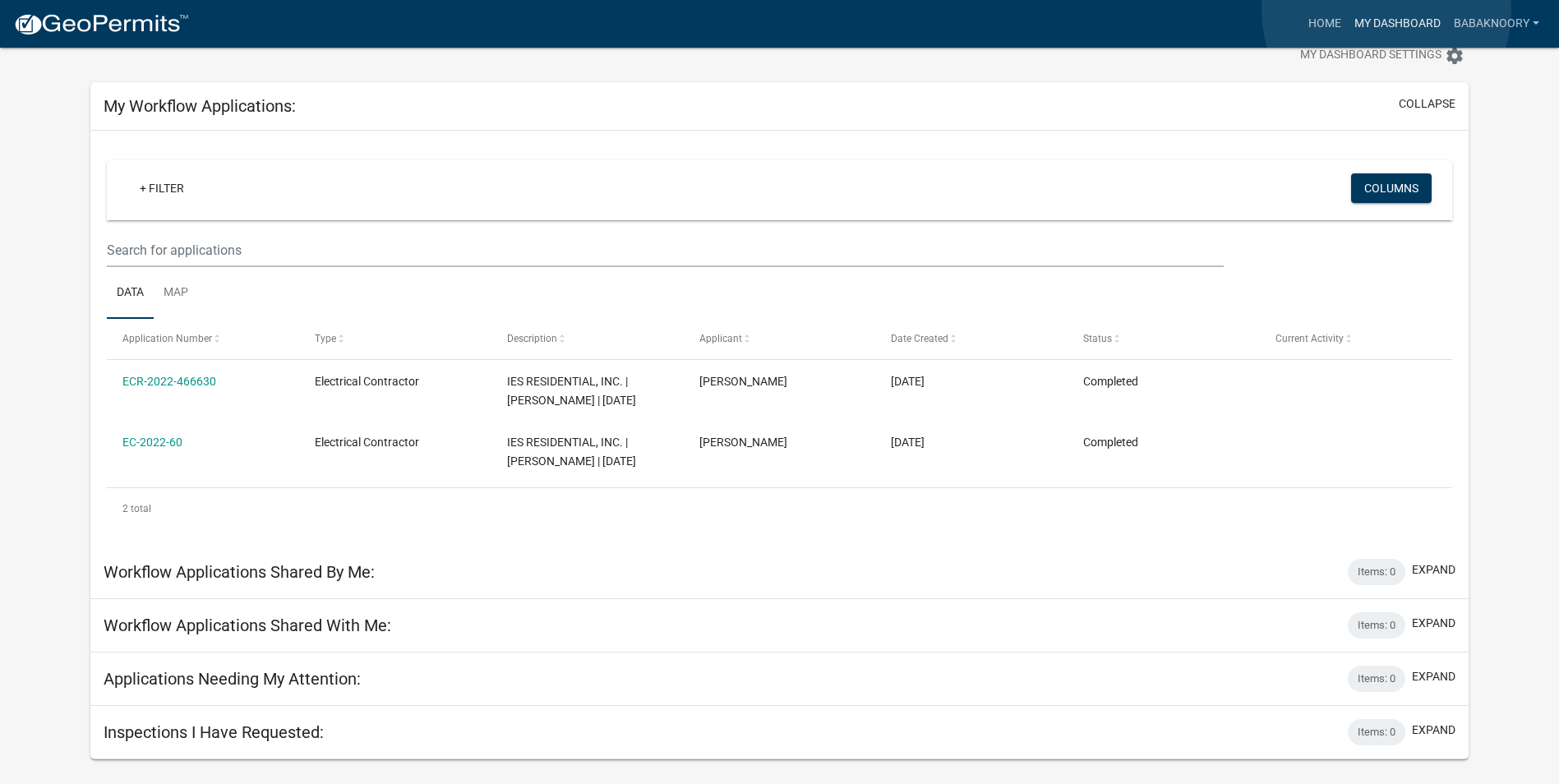
click at [1386, 10] on link "My Dashboard" at bounding box center [1397, 24] width 99 height 31
click at [1326, 18] on link "Home" at bounding box center [1324, 24] width 46 height 31
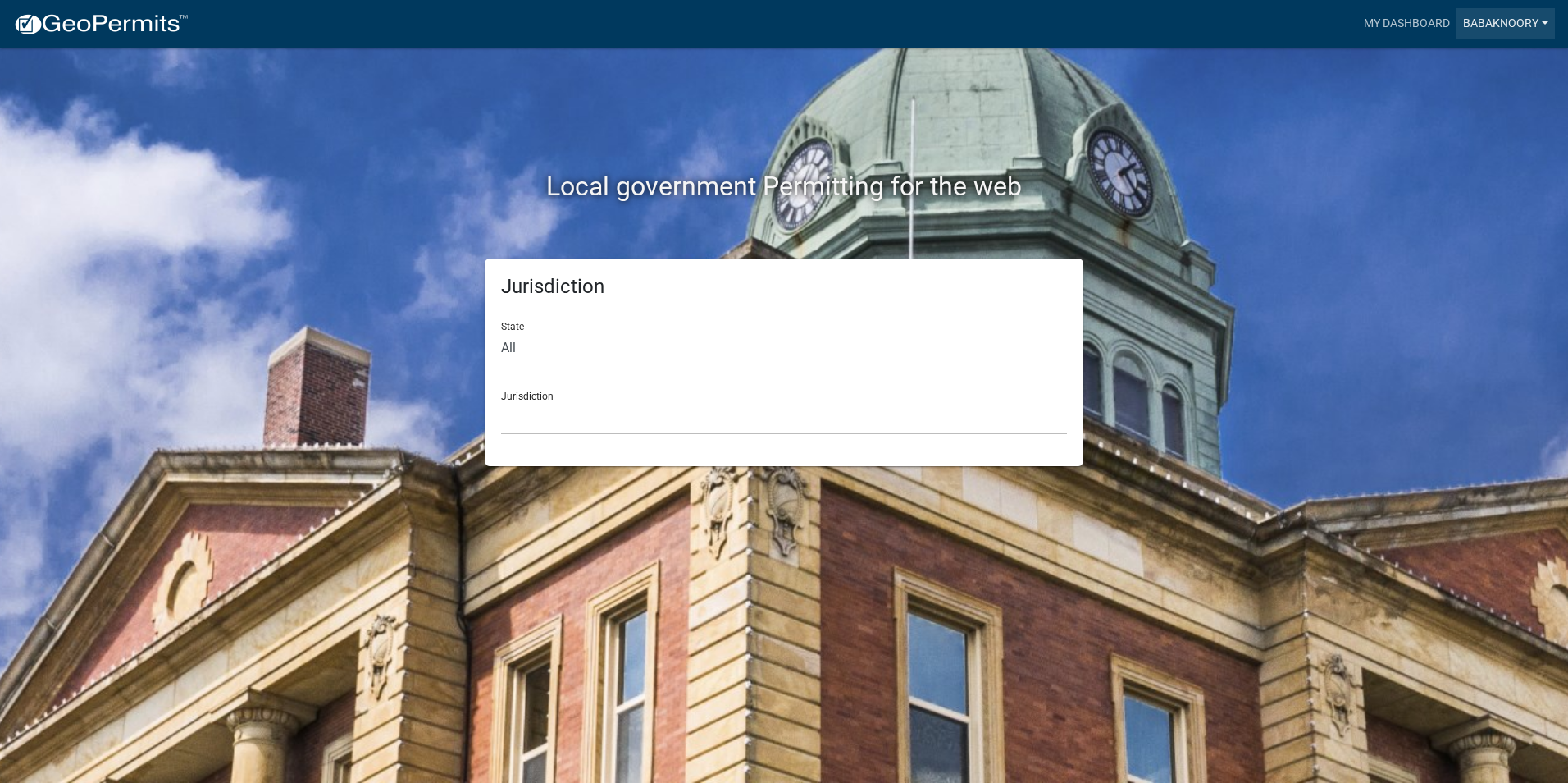
click at [1529, 27] on link "BabakNoory" at bounding box center [1506, 24] width 98 height 31
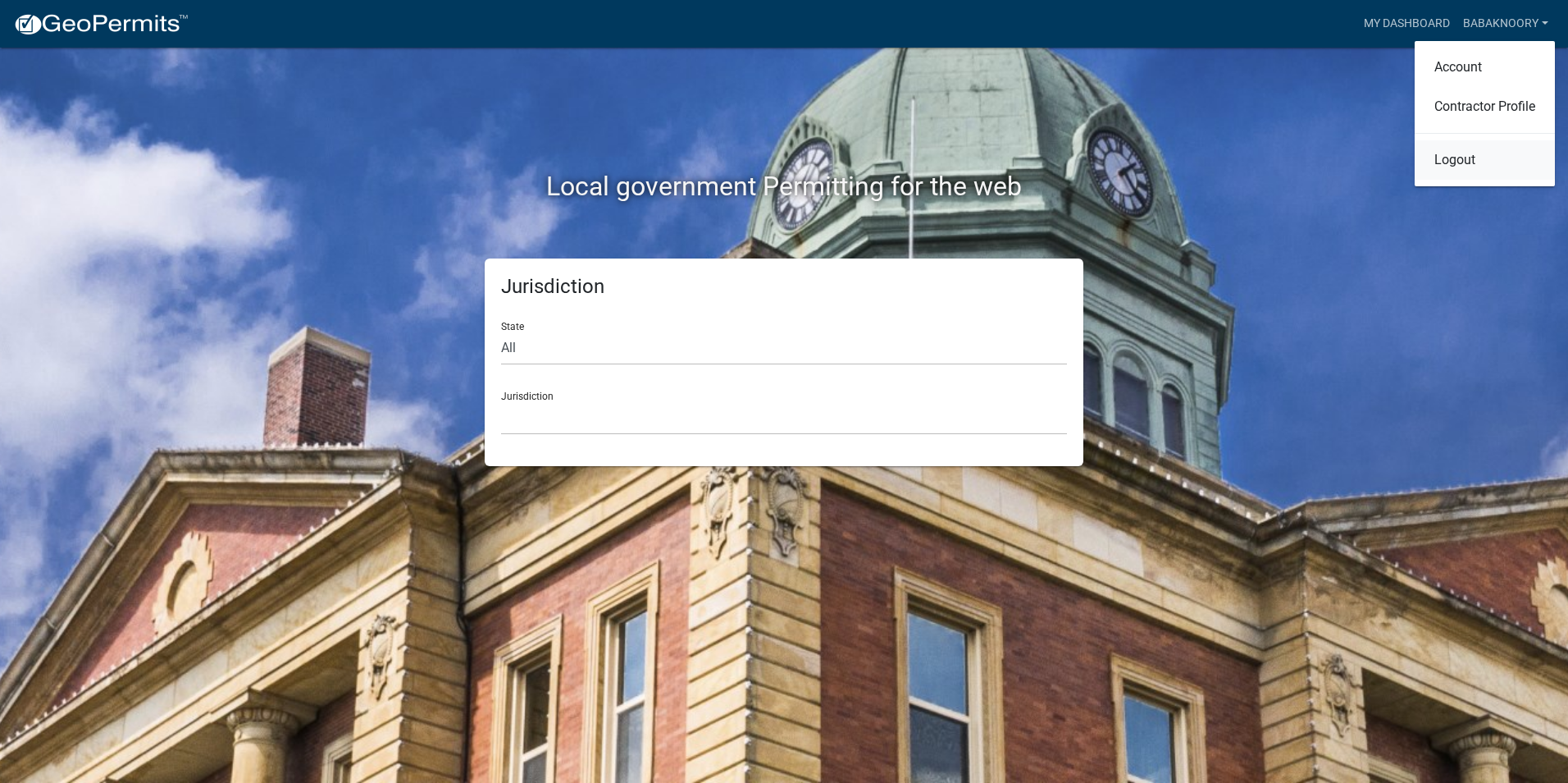
click at [1461, 167] on link "Logout" at bounding box center [1484, 160] width 140 height 40
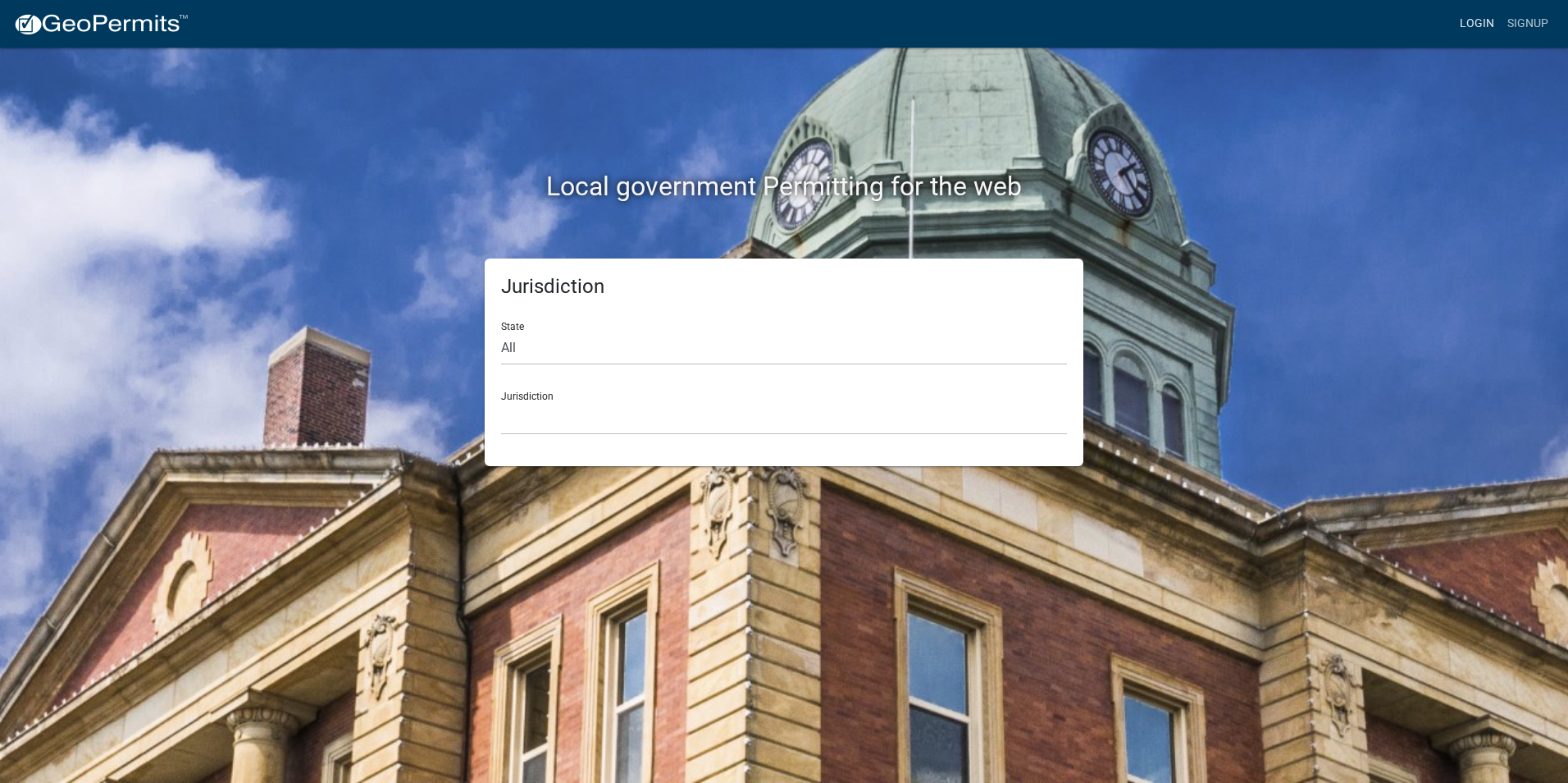
click at [1475, 26] on link "Login" at bounding box center [1476, 24] width 47 height 31
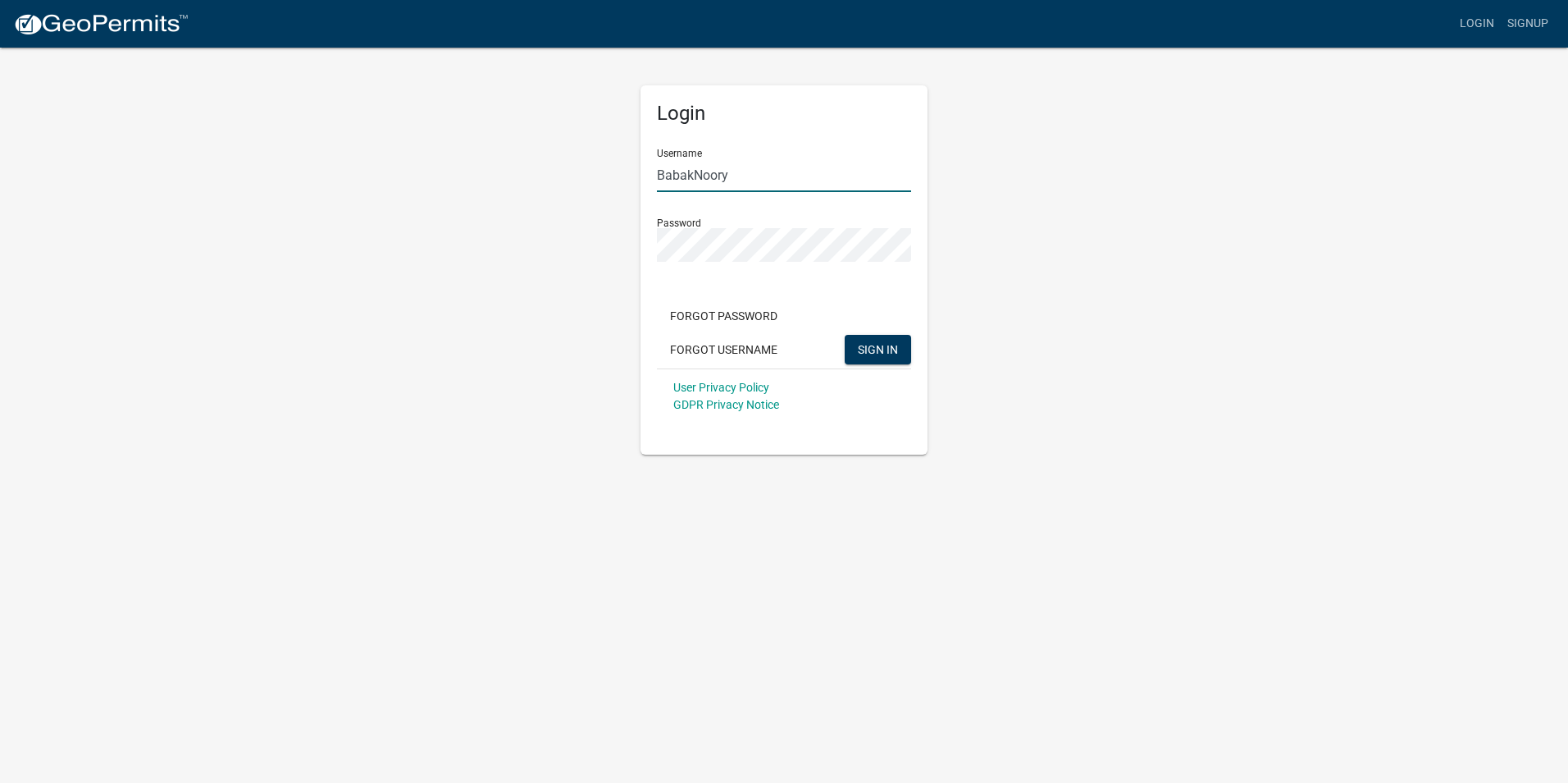
click at [739, 187] on input "BabakNoory" at bounding box center [784, 175] width 254 height 34
click at [743, 173] on input "BabakNoory" at bounding box center [784, 175] width 254 height 34
type input "IESResi"
click at [870, 341] on button "SIGN IN" at bounding box center [877, 349] width 66 height 29
